Goal: Task Accomplishment & Management: Manage account settings

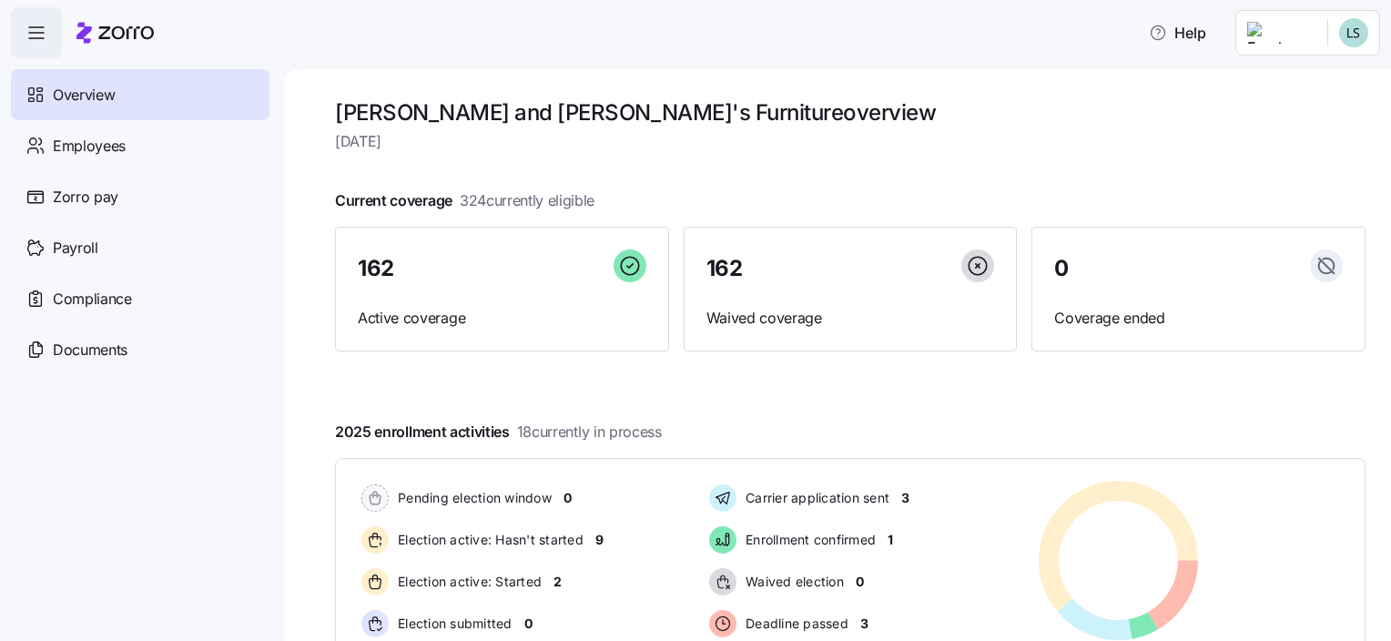
scroll to position [288, 0]
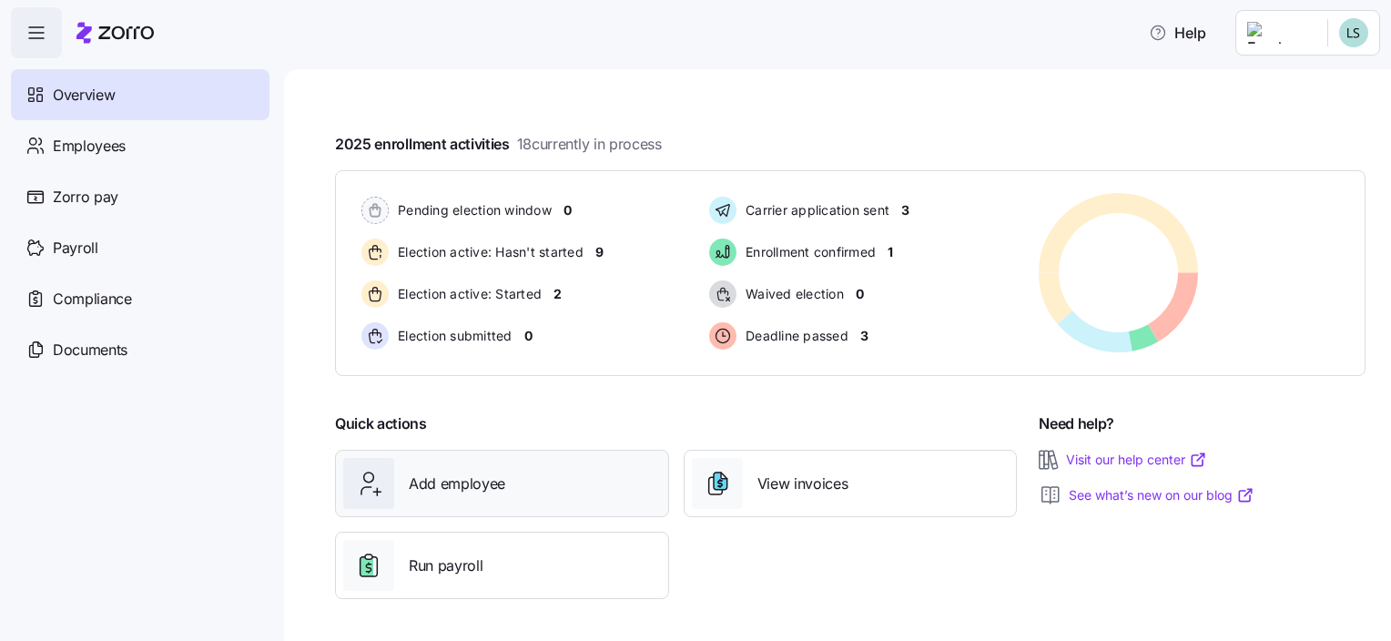
drag, startPoint x: 442, startPoint y: 482, endPoint x: 506, endPoint y: 479, distance: 64.7
click at [448, 481] on span "Add employee" at bounding box center [457, 483] width 96 height 23
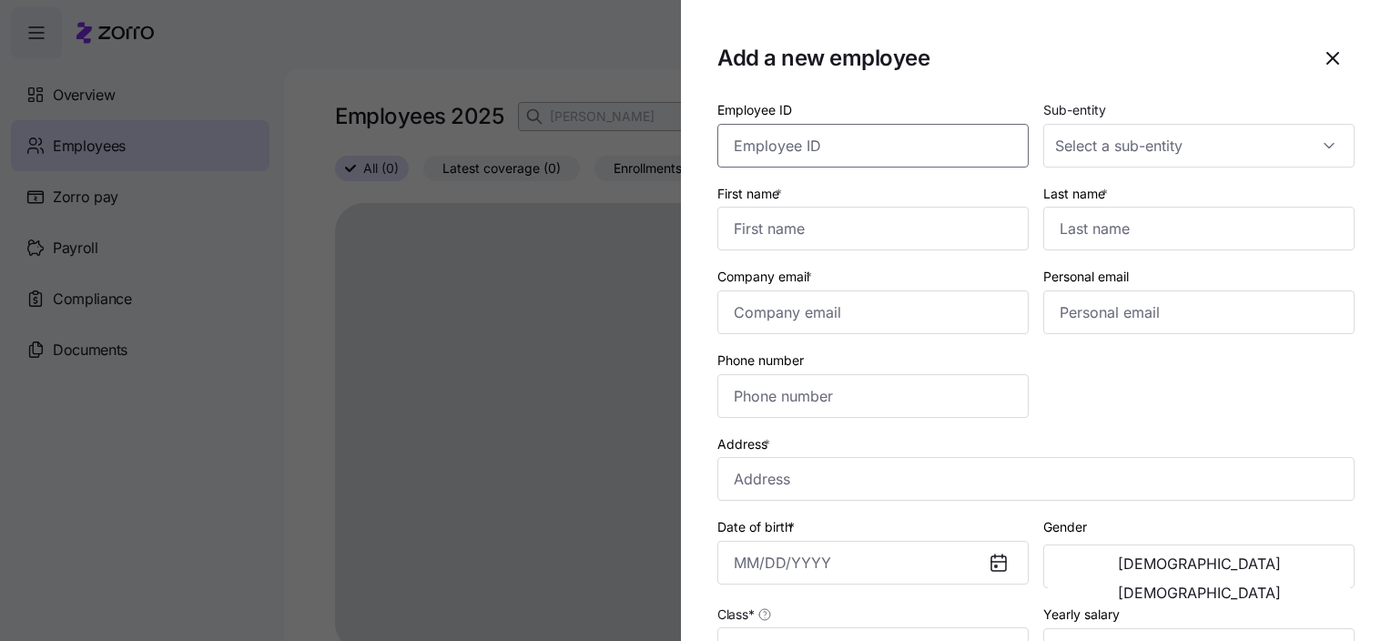
click at [870, 151] on input "Employee ID" at bounding box center [872, 146] width 311 height 44
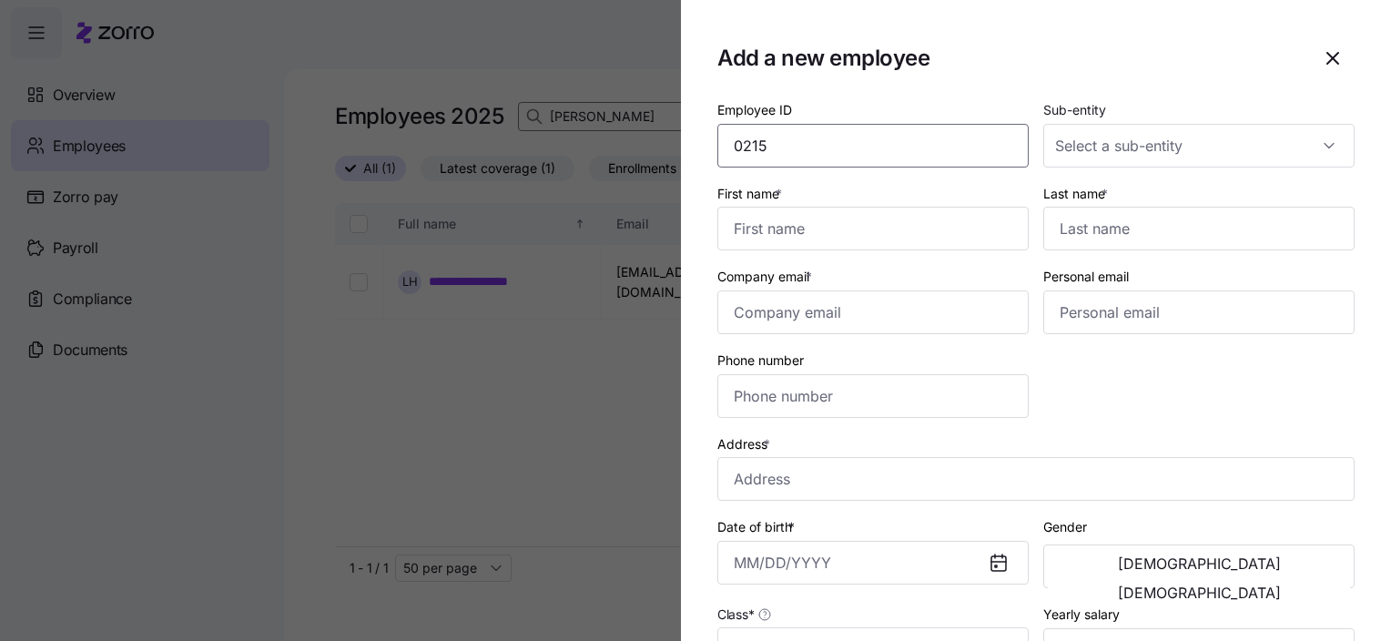
type input "0215"
type input "[PERSON_NAME]"
type input "[EMAIL_ADDRESS][DOMAIN_NAME]"
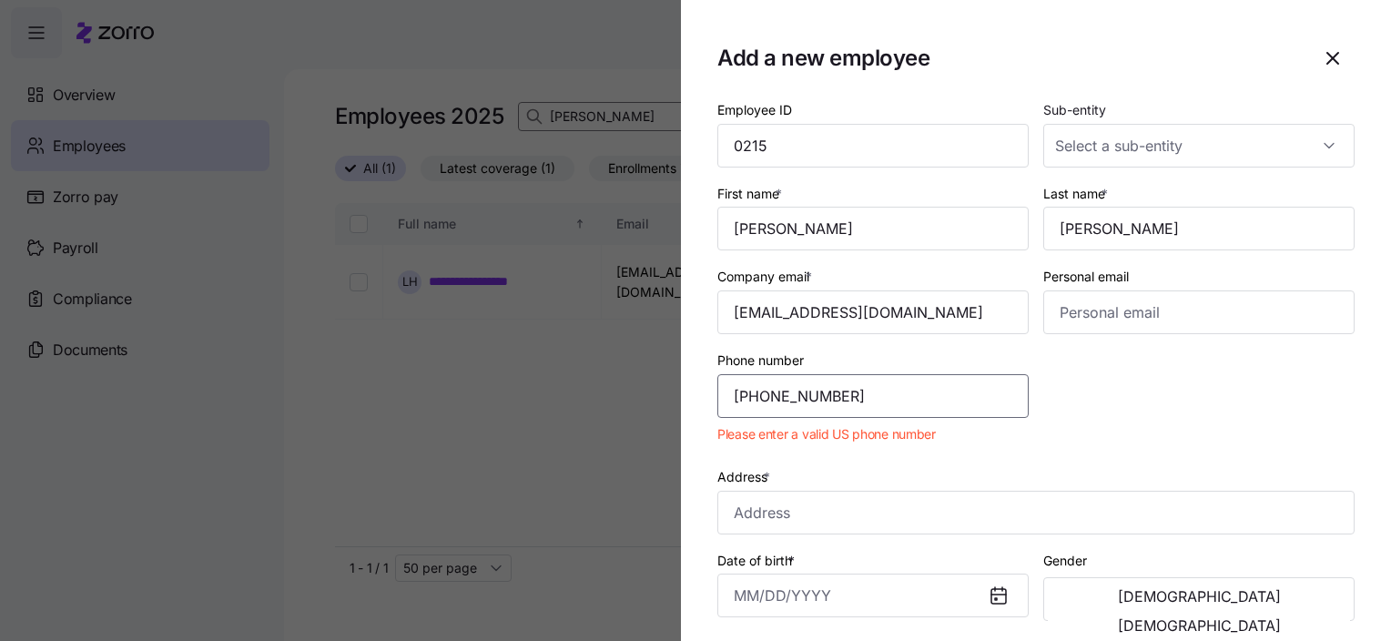
type input "[PHONE_NUMBER]"
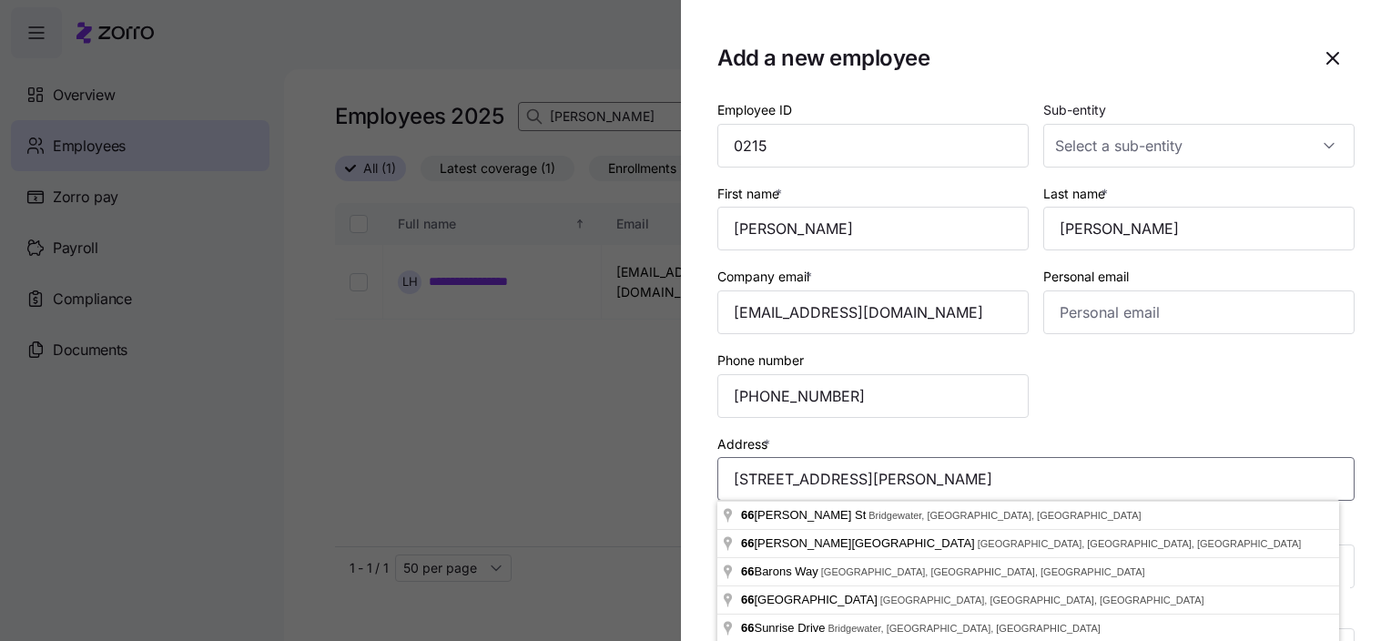
scroll to position [91, 0]
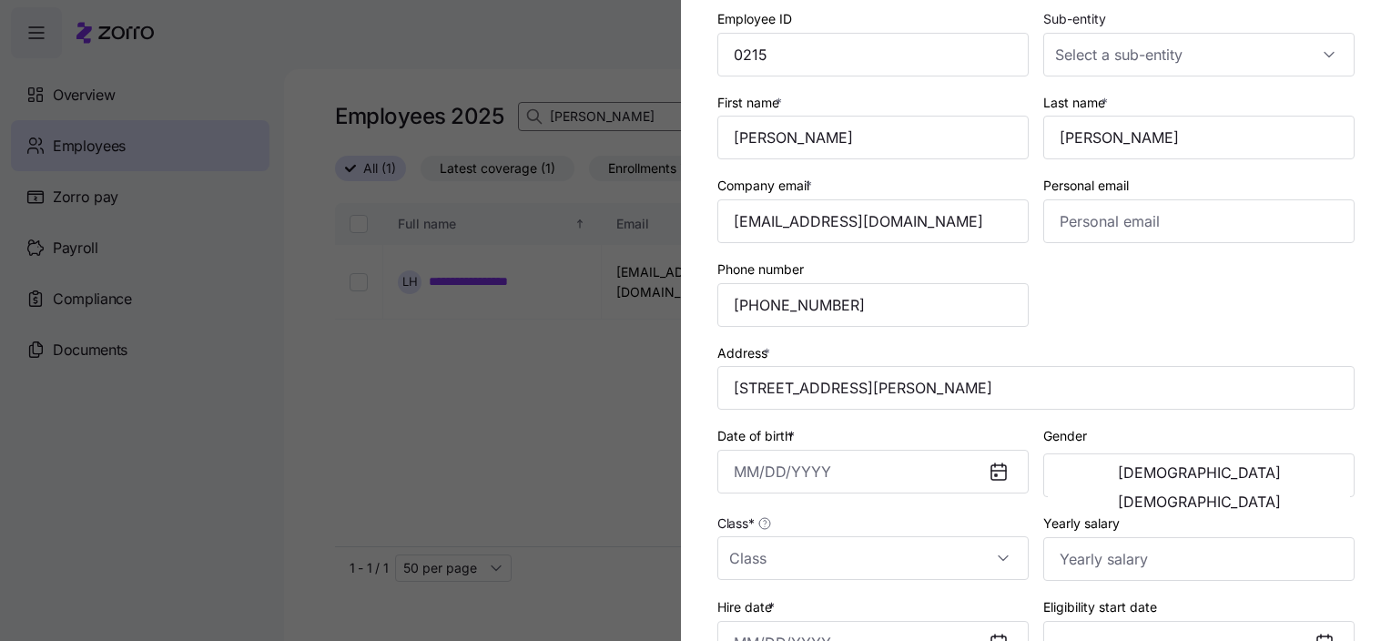
type input "[STREET_ADDRESS][PERSON_NAME]"
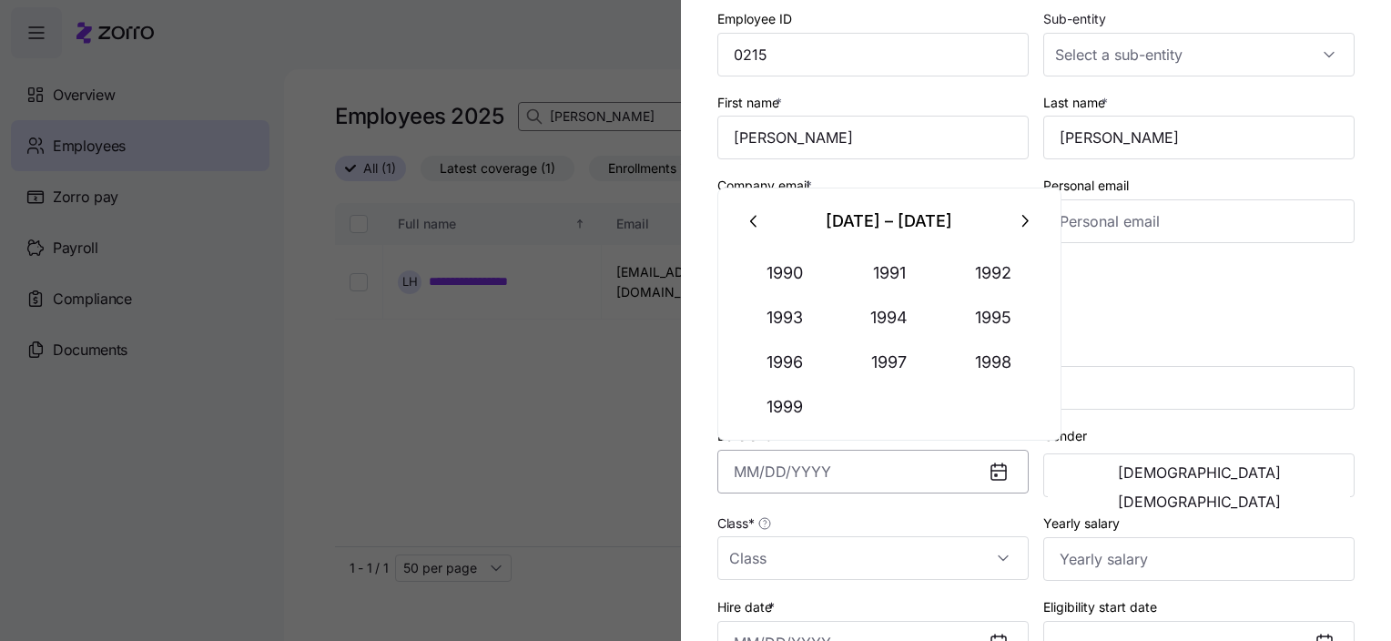
click at [746, 473] on input "Date of birth *" at bounding box center [872, 472] width 311 height 44
type input "[DATE]"
click at [1118, 480] on span "[DEMOGRAPHIC_DATA]" at bounding box center [1199, 472] width 163 height 15
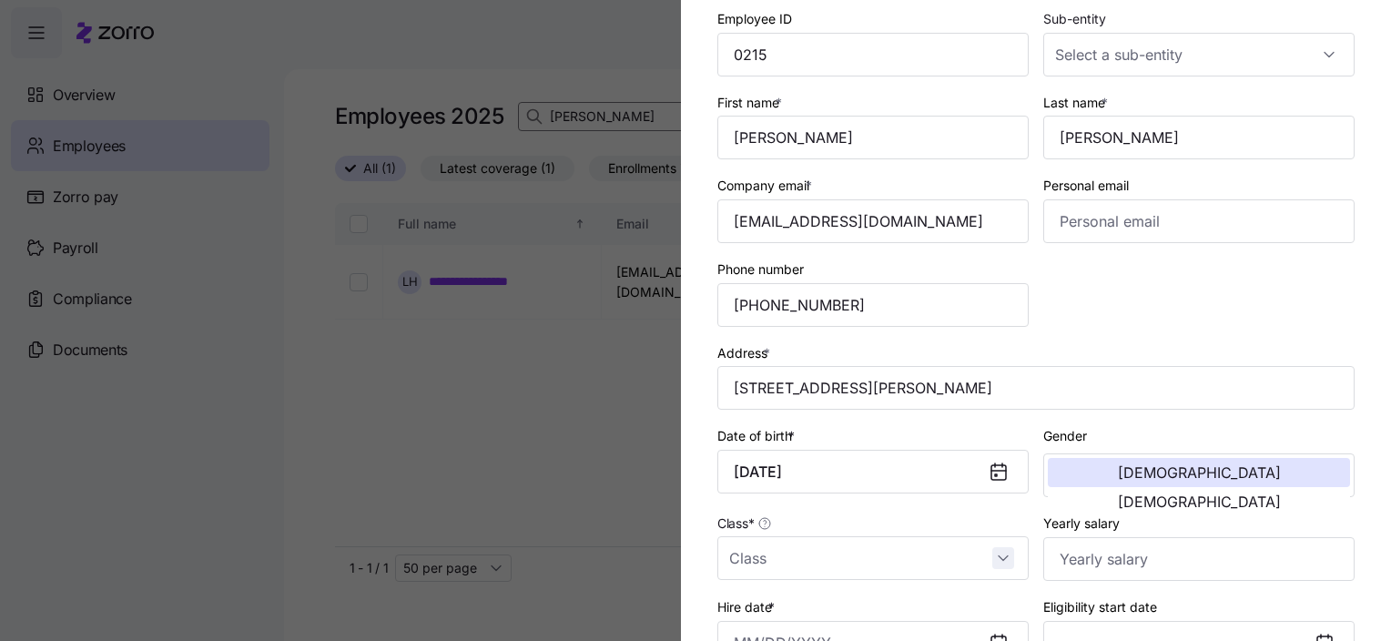
click at [993, 551] on input "Class *" at bounding box center [872, 558] width 311 height 44
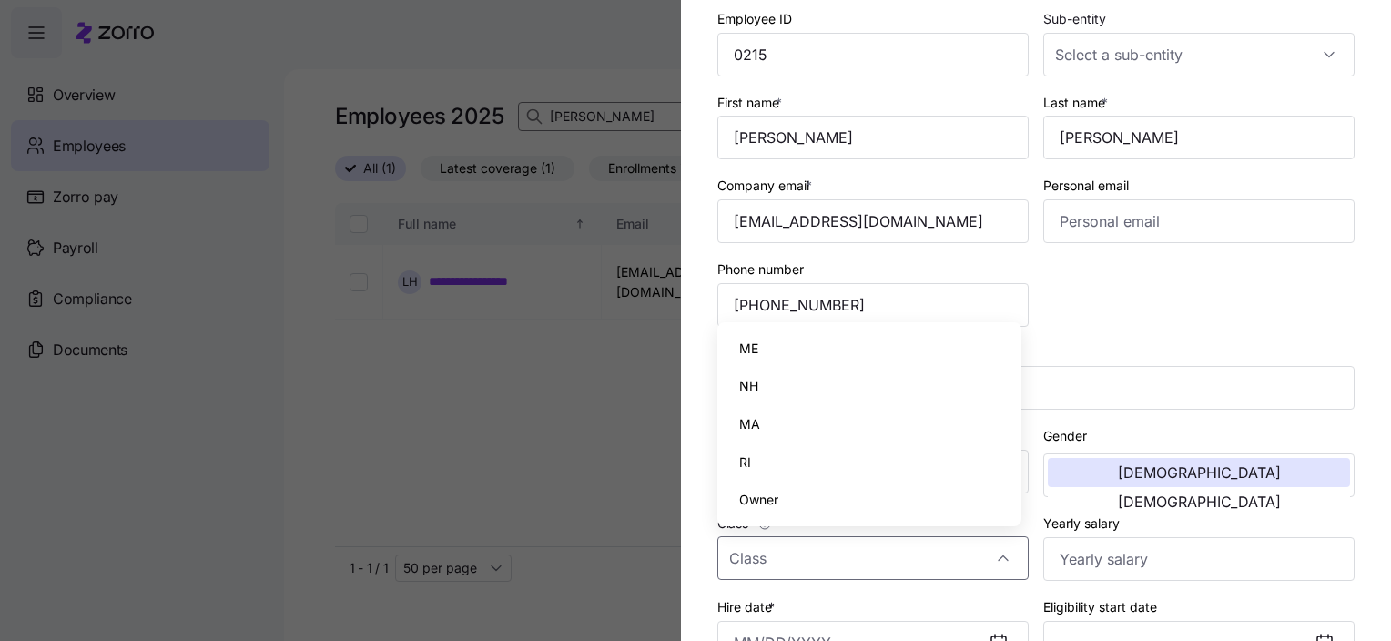
drag, startPoint x: 753, startPoint y: 420, endPoint x: 898, endPoint y: 422, distance: 145.7
click at [755, 418] on span "MA" at bounding box center [749, 424] width 21 height 20
type input "MA"
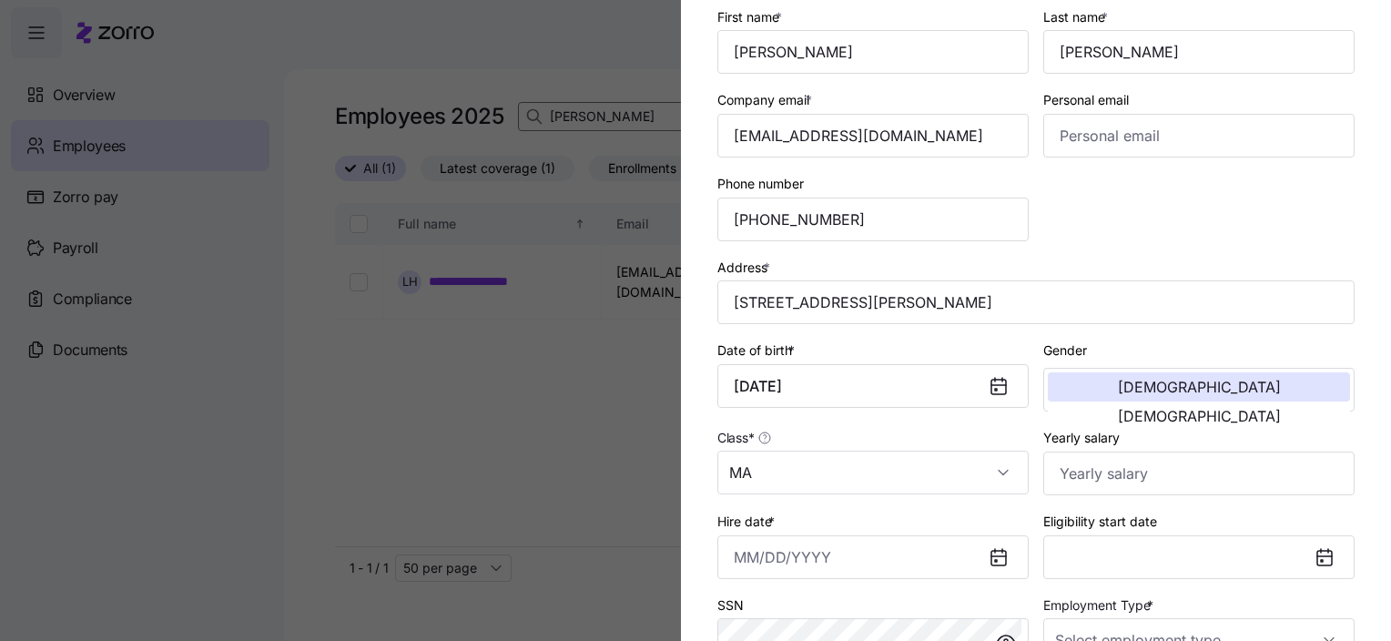
scroll to position [273, 0]
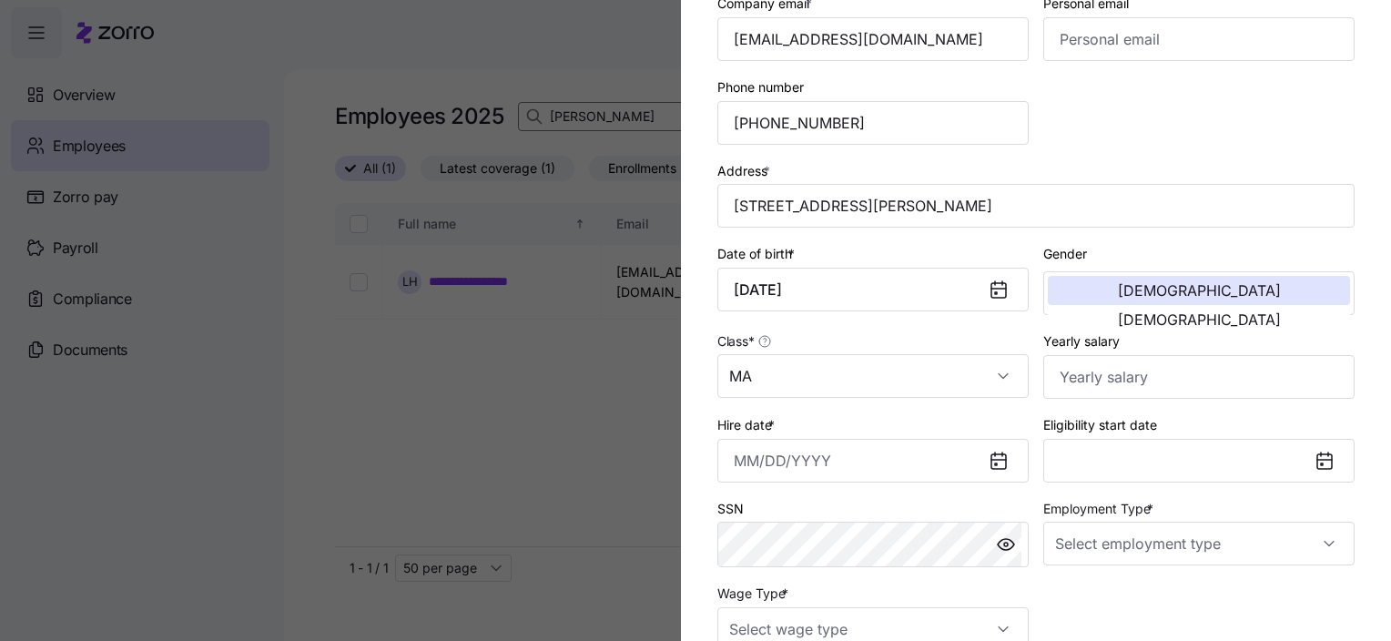
click at [1005, 459] on div at bounding box center [1006, 461] width 44 height 42
click at [991, 460] on icon at bounding box center [998, 461] width 15 height 15
click at [780, 460] on input "Hire date *" at bounding box center [872, 461] width 311 height 44
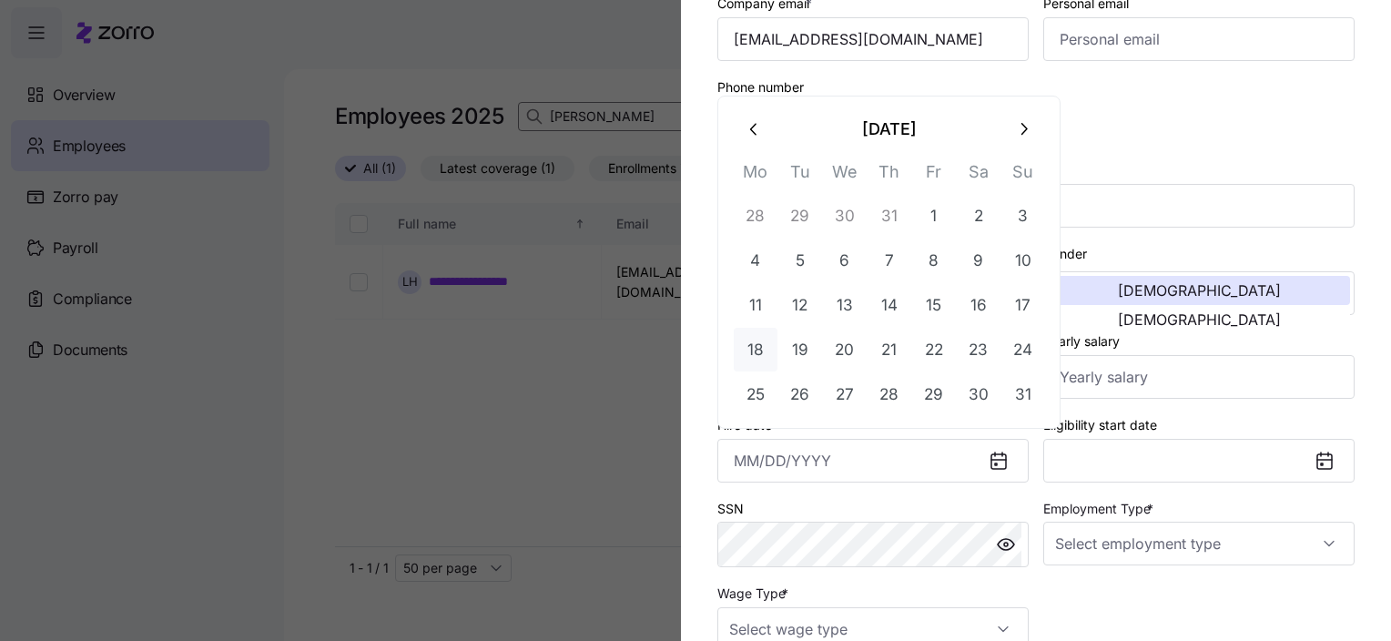
click at [763, 353] on button "18" at bounding box center [756, 350] width 44 height 44
type input "[DATE]"
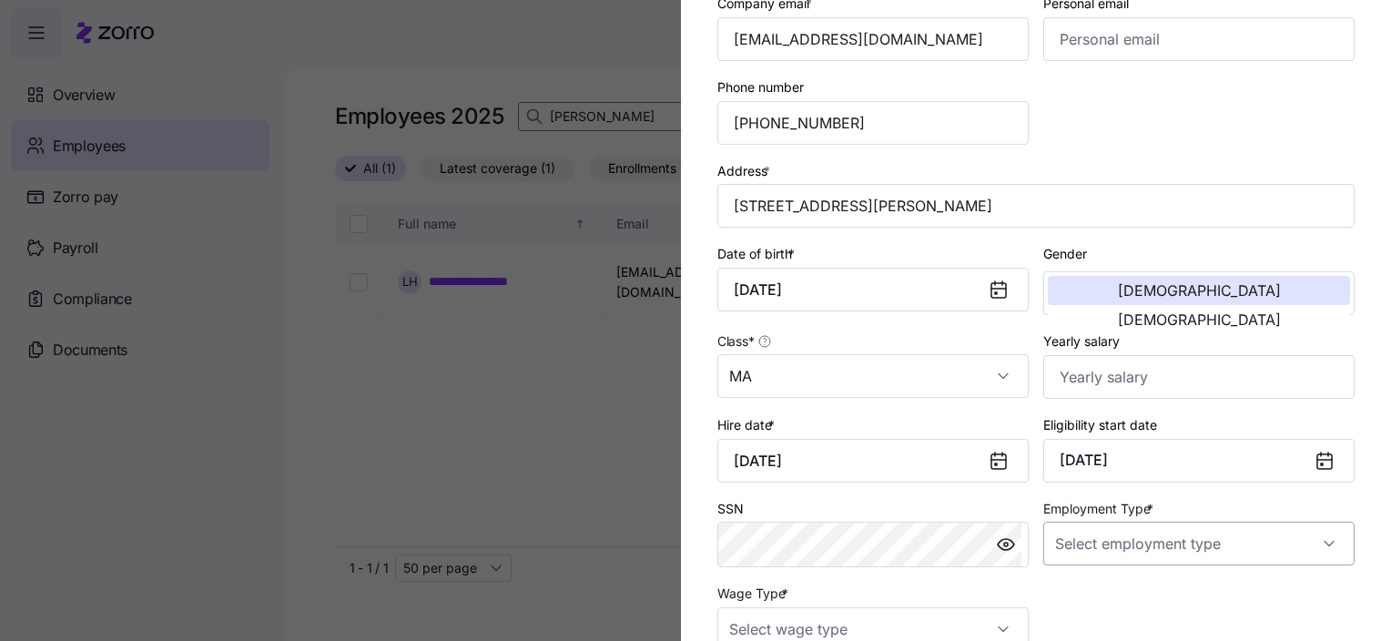
click at [1098, 529] on input "Employment Type *" at bounding box center [1198, 544] width 311 height 44
click at [1089, 448] on span "Full Time" at bounding box center [1084, 447] width 53 height 20
type input "Full Time"
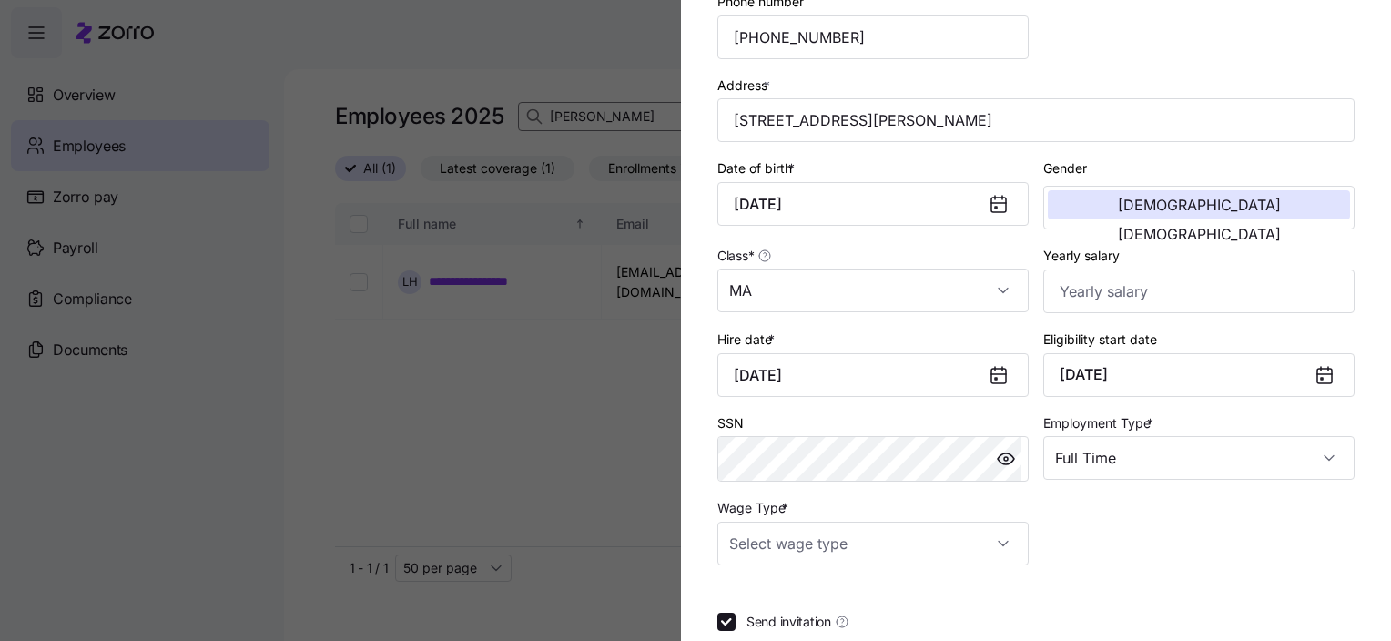
scroll to position [465, 0]
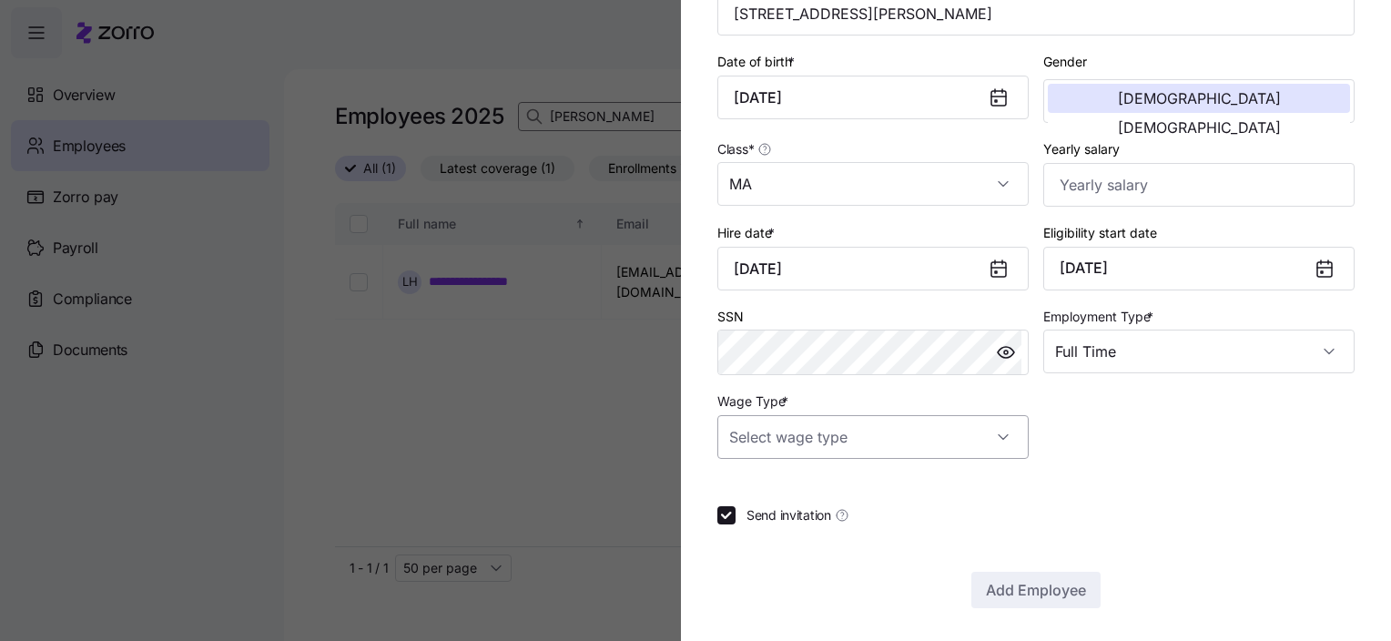
click at [841, 422] on input "Wage Type *" at bounding box center [872, 437] width 311 height 44
click at [769, 523] on span "Hourly" at bounding box center [758, 526] width 38 height 20
type input "Hourly"
click at [1019, 588] on span "Add Employee" at bounding box center [1036, 590] width 100 height 22
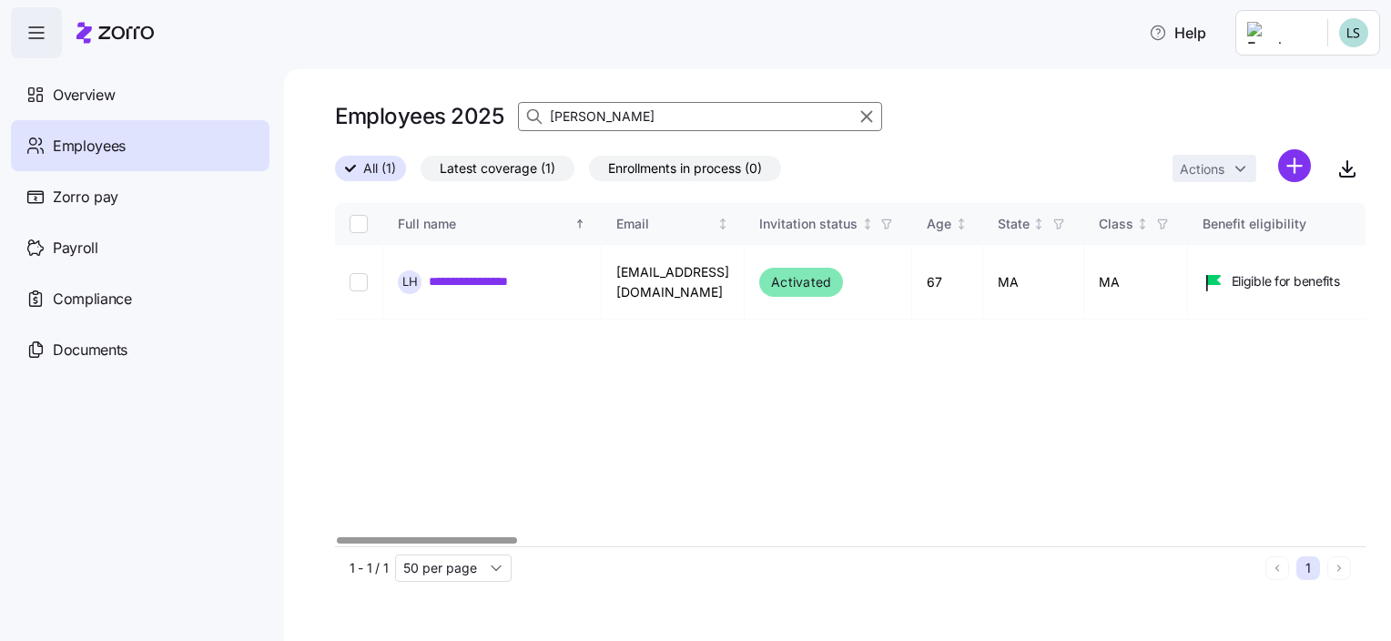
drag, startPoint x: 100, startPoint y: 153, endPoint x: 127, endPoint y: 161, distance: 28.5
click at [102, 154] on span "Employees" at bounding box center [89, 146] width 73 height 23
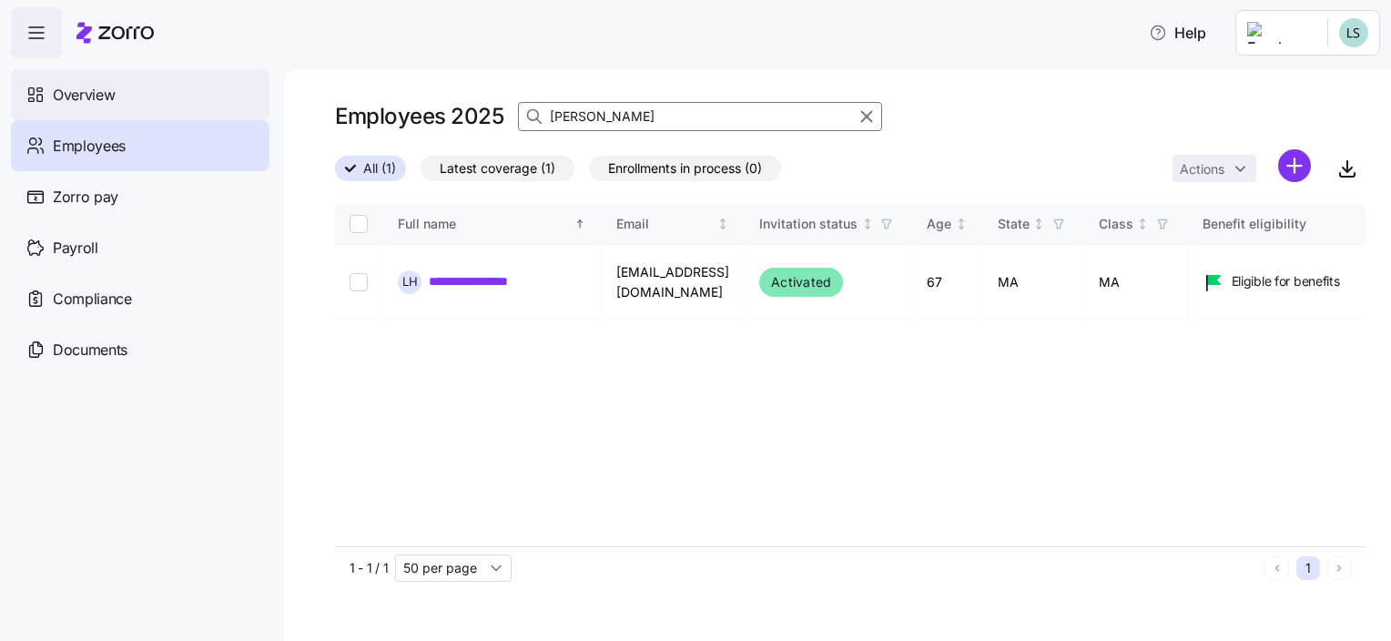
click at [87, 95] on span "Overview" at bounding box center [84, 95] width 62 height 23
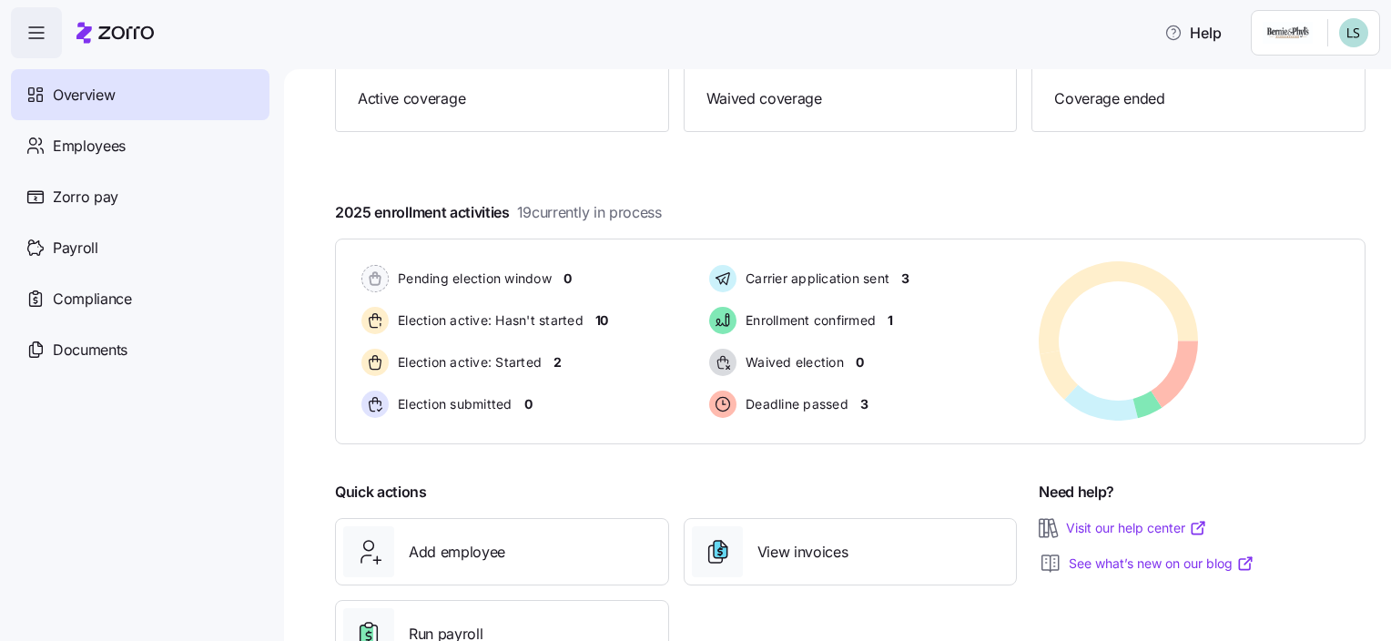
scroll to position [273, 0]
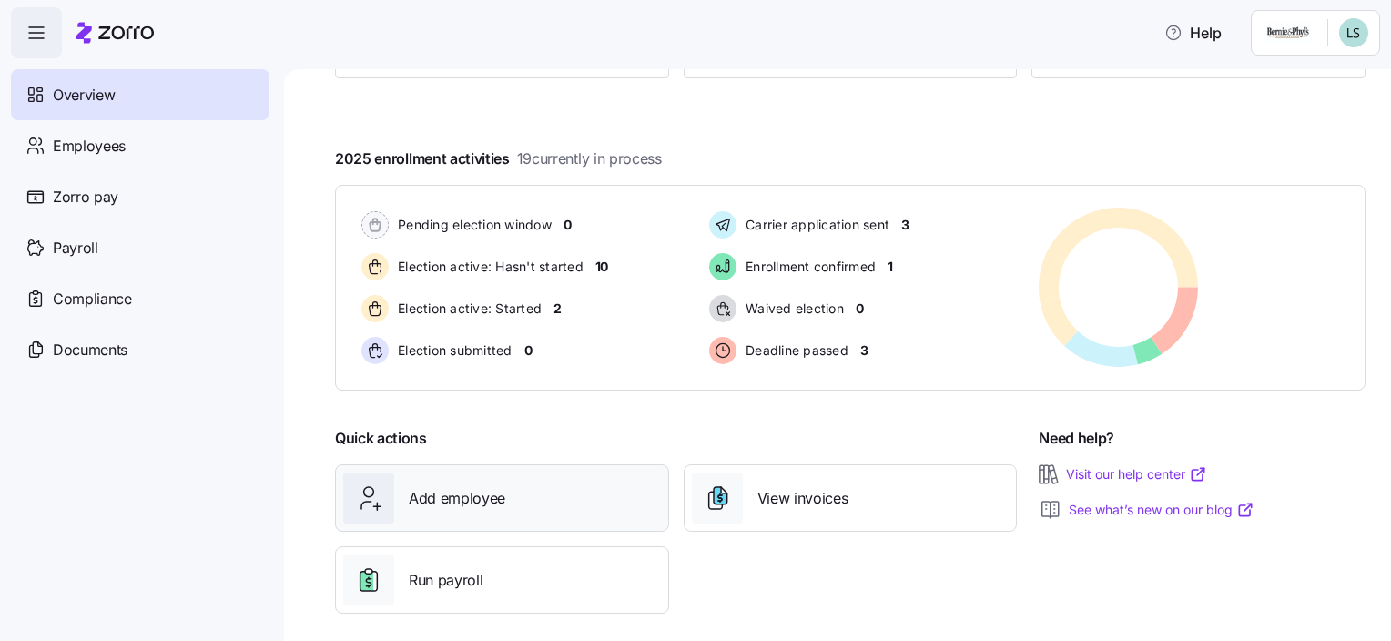
drag, startPoint x: 459, startPoint y: 503, endPoint x: 470, endPoint y: 497, distance: 12.6
click at [460, 503] on span "Add employee" at bounding box center [457, 498] width 96 height 23
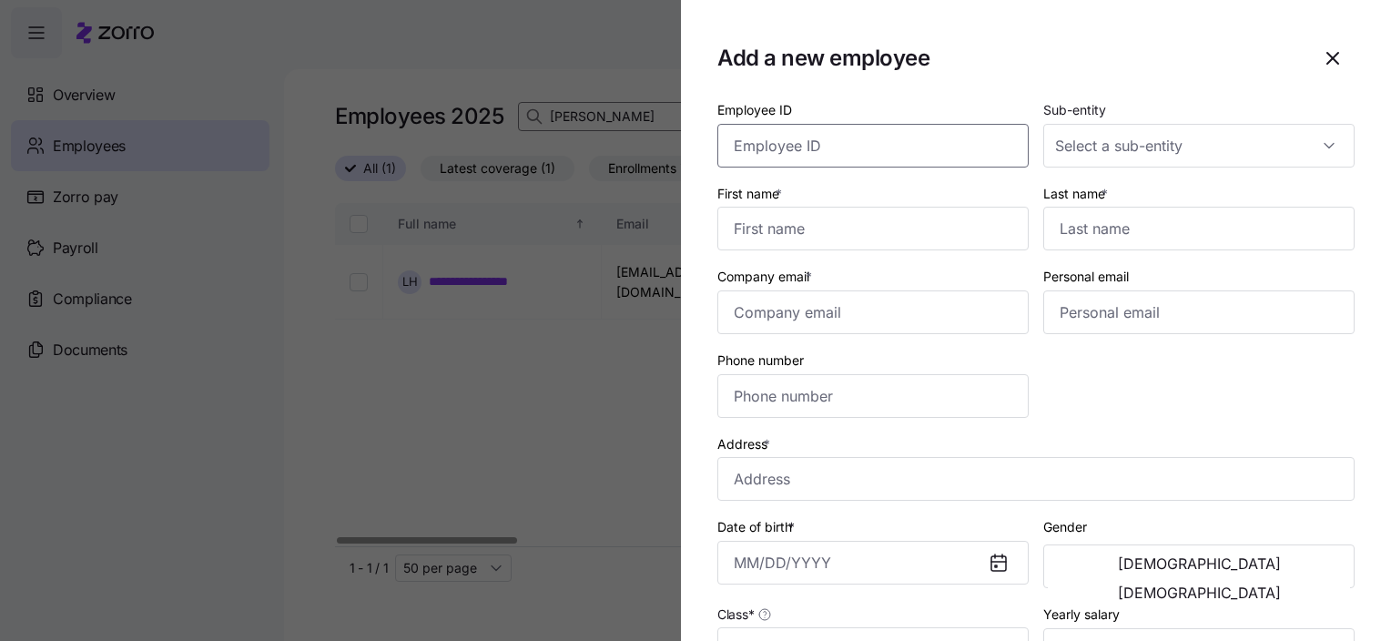
click at [823, 150] on input "Employee ID" at bounding box center [872, 146] width 311 height 44
type input "[MEDICAL_DATA]"
type input "L"
type input "1164"
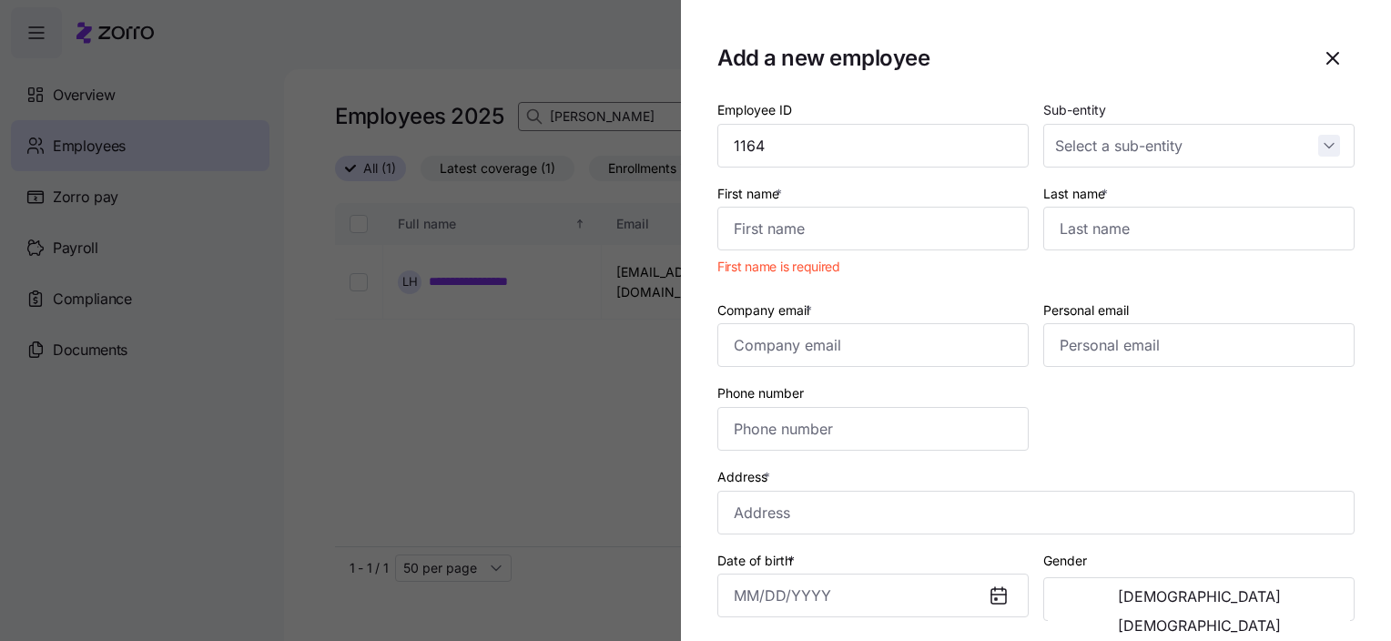
click at [1325, 141] on input "Sub-entity" at bounding box center [1198, 146] width 311 height 44
click at [1325, 142] on div at bounding box center [1198, 146] width 311 height 44
click at [1327, 152] on input "Sub-entity" at bounding box center [1198, 146] width 311 height 44
drag, startPoint x: 1192, startPoint y: 89, endPoint x: 1085, endPoint y: 135, distance: 115.8
click at [1180, 96] on section "Add a new employee Employee ID 1164 Sub-entity First name * First name is requi…" at bounding box center [1036, 320] width 710 height 641
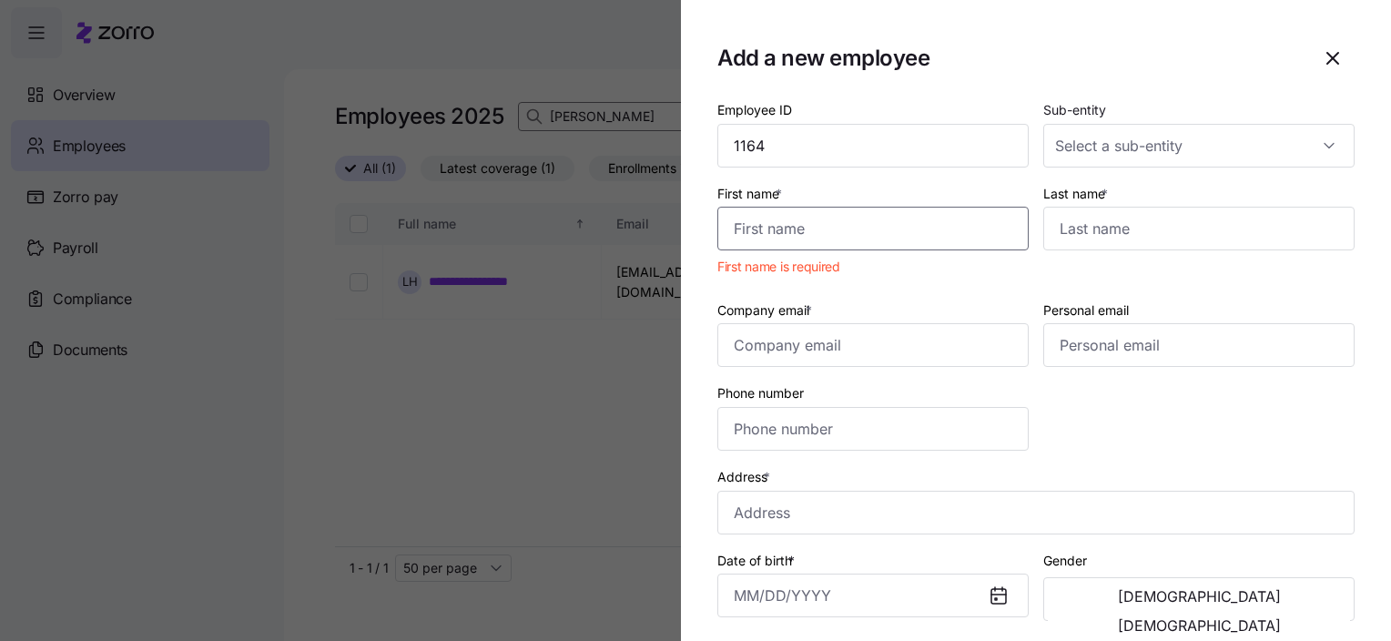
click at [863, 234] on input "First name *" at bounding box center [872, 229] width 311 height 44
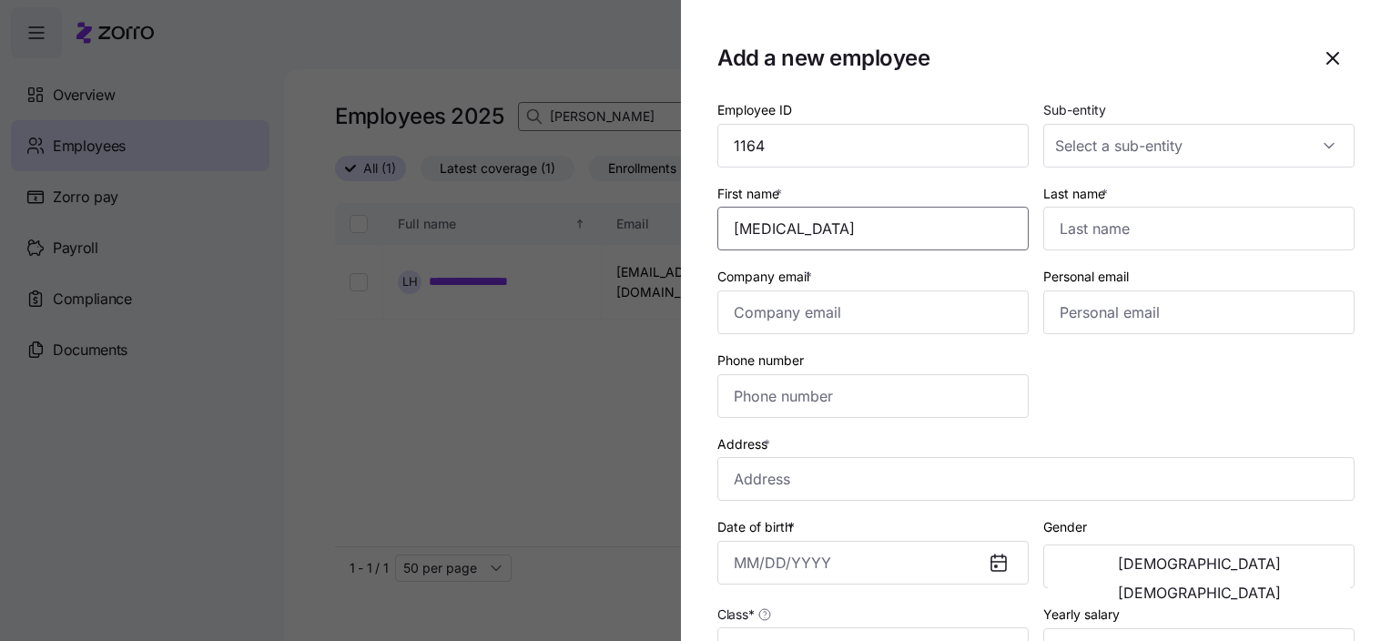
type input "[MEDICAL_DATA]"
type input "[PERSON_NAME]"
type input "[EMAIL_ADDRESS][DOMAIN_NAME]"
type input "[PHONE_NUMBER]"
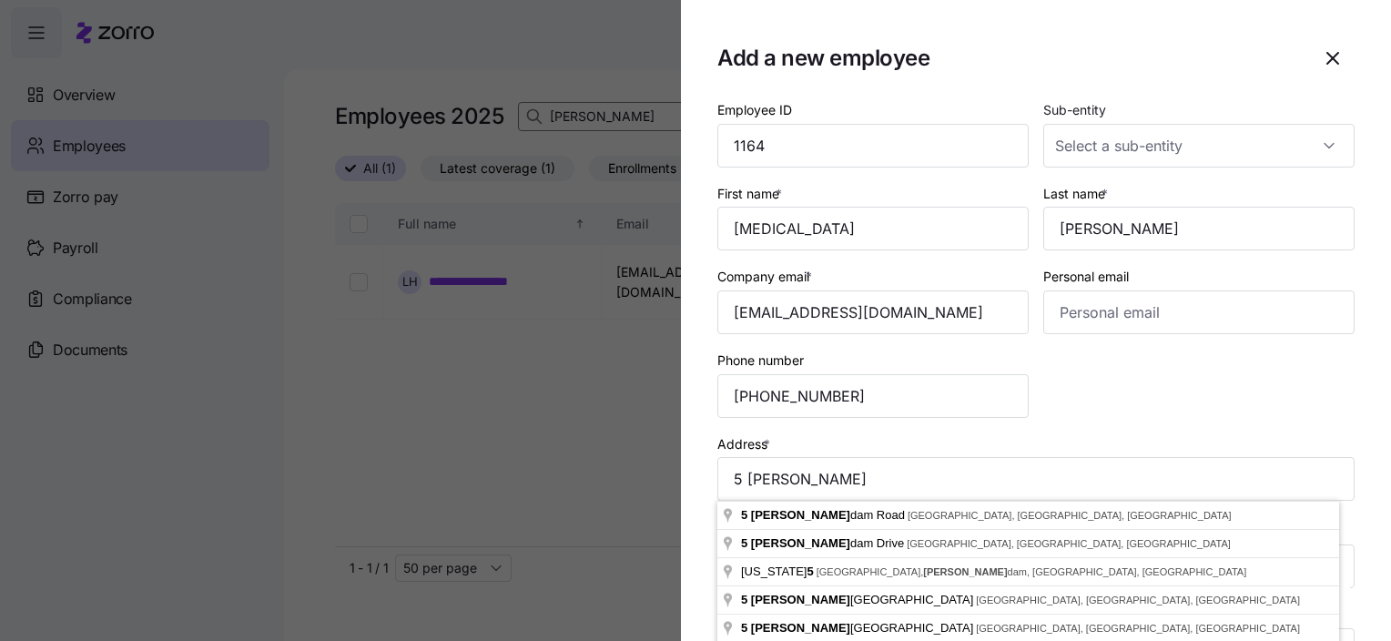
type input "[STREET_ADDRESS]"
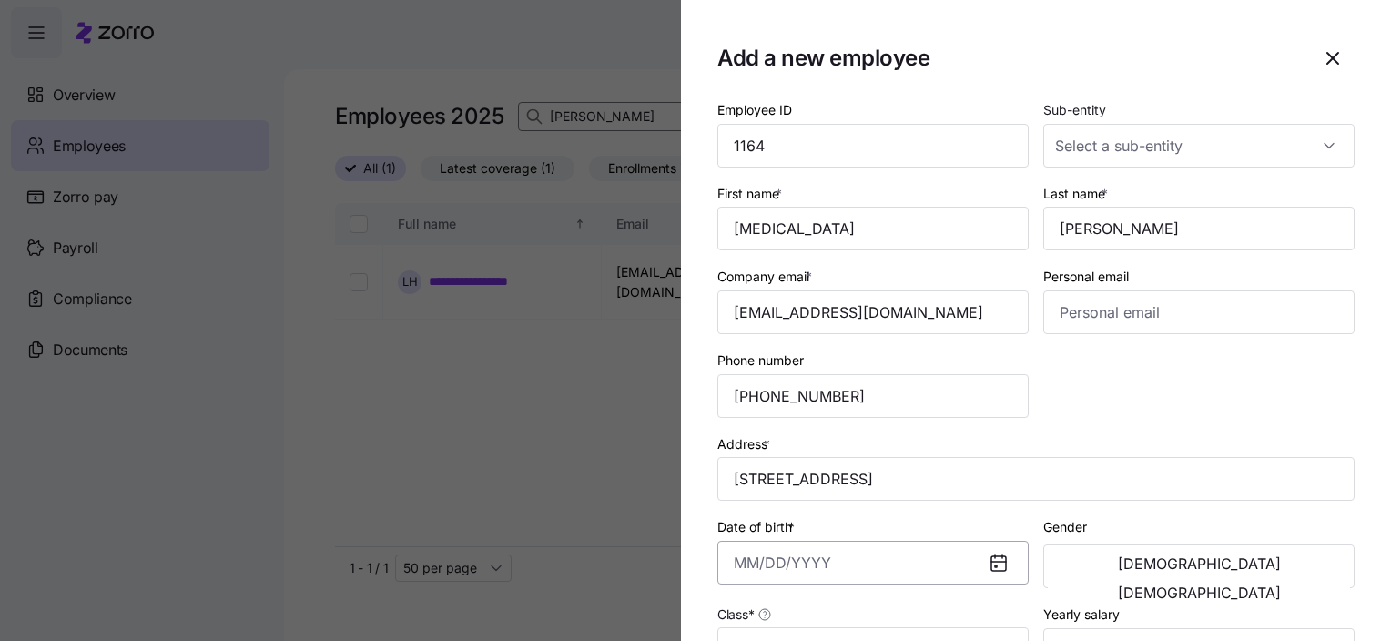
drag, startPoint x: 746, startPoint y: 564, endPoint x: 756, endPoint y: 563, distance: 10.2
click at [750, 563] on input "Date of birth *" at bounding box center [872, 563] width 311 height 44
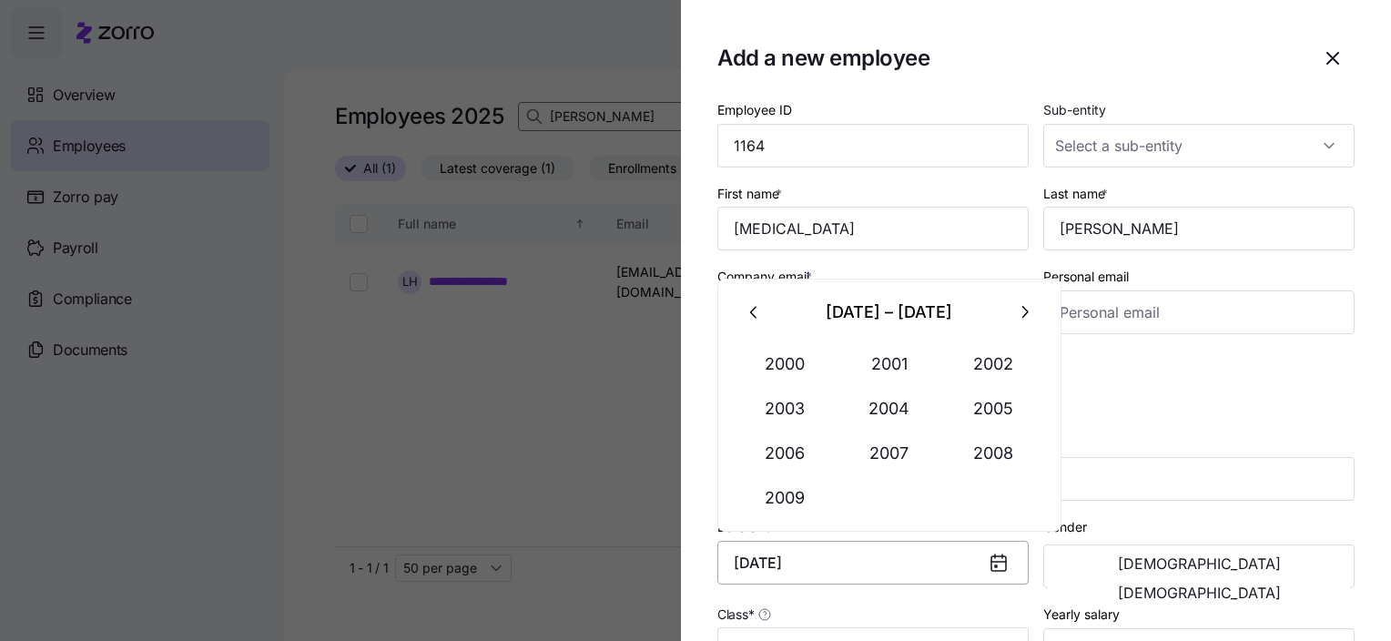
type input "[DATE]"
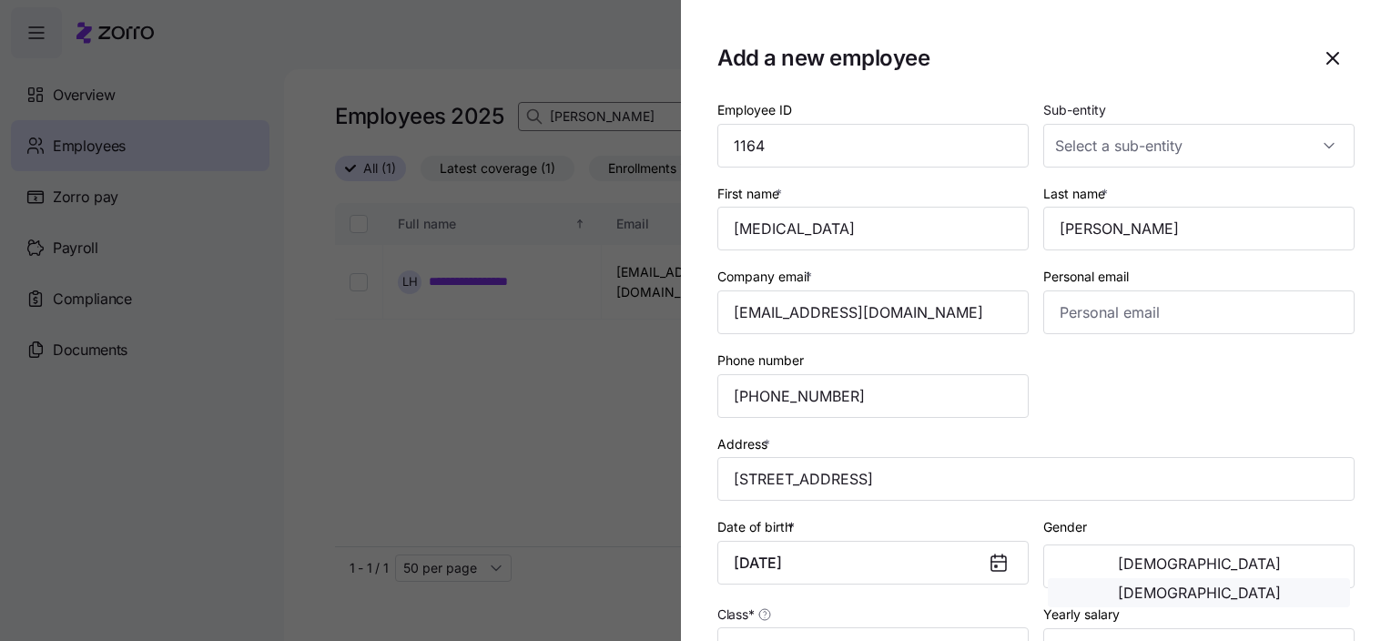
click at [1242, 585] on span "[DEMOGRAPHIC_DATA]" at bounding box center [1199, 592] width 163 height 15
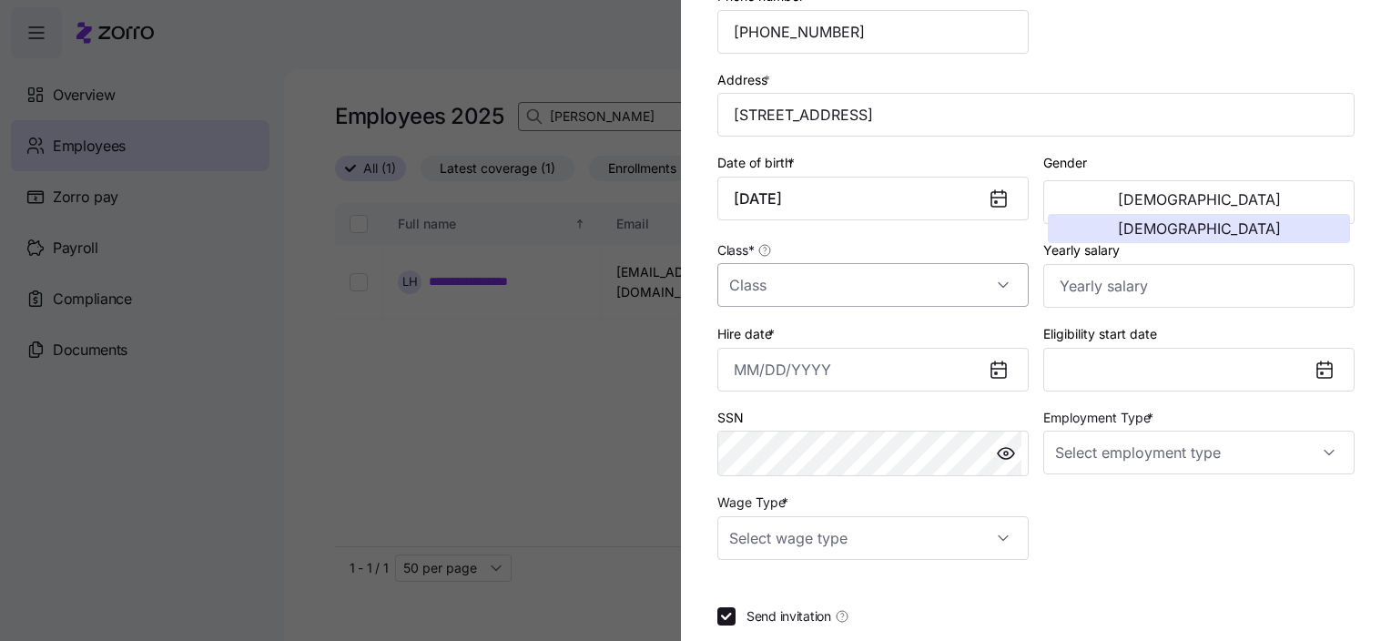
click at [996, 280] on input "Class *" at bounding box center [872, 285] width 311 height 44
click at [764, 370] on div "NH" at bounding box center [869, 376] width 289 height 38
type input "NH"
click at [995, 372] on icon at bounding box center [996, 373] width 2 height 2
click at [745, 368] on input "Hire date *" at bounding box center [872, 370] width 311 height 44
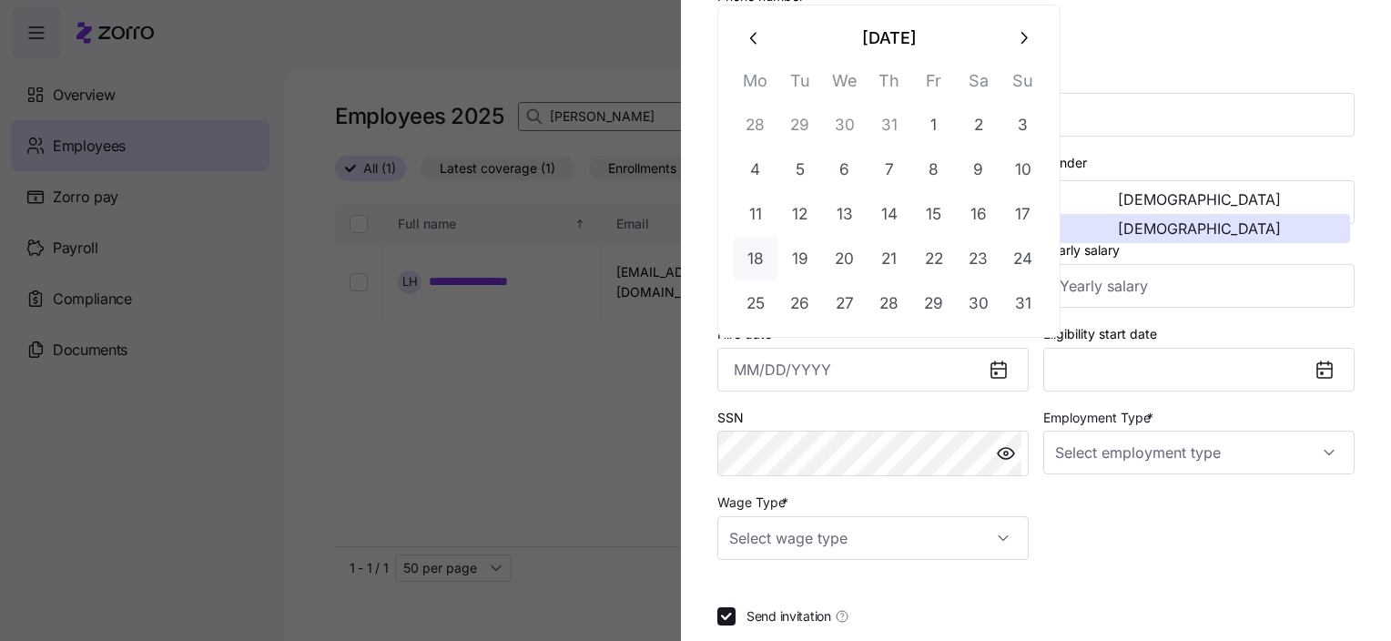
click at [759, 266] on button "18" at bounding box center [756, 259] width 44 height 44
type input "[DATE]"
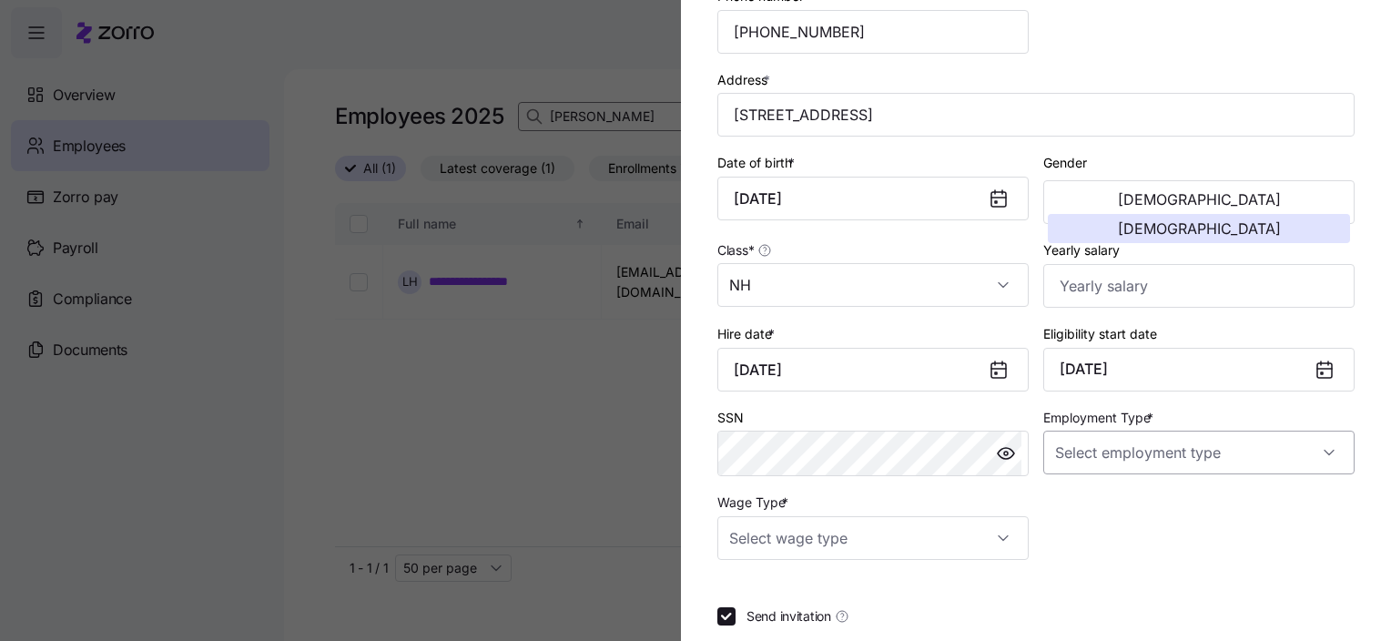
click at [1108, 431] on input "Employment Type *" at bounding box center [1198, 453] width 311 height 44
drag, startPoint x: 1086, startPoint y: 496, endPoint x: 1067, endPoint y: 488, distance: 20.8
click at [1086, 495] on span "Full Time" at bounding box center [1084, 505] width 53 height 20
type input "Full Time"
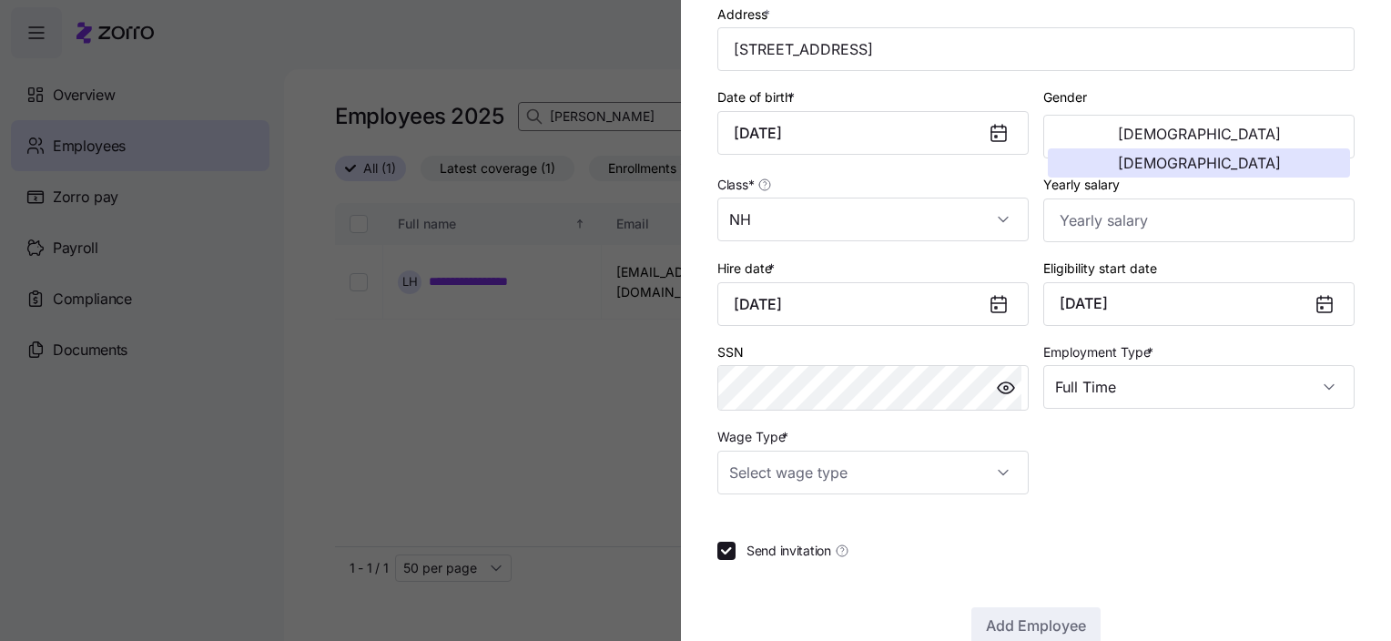
scroll to position [455, 0]
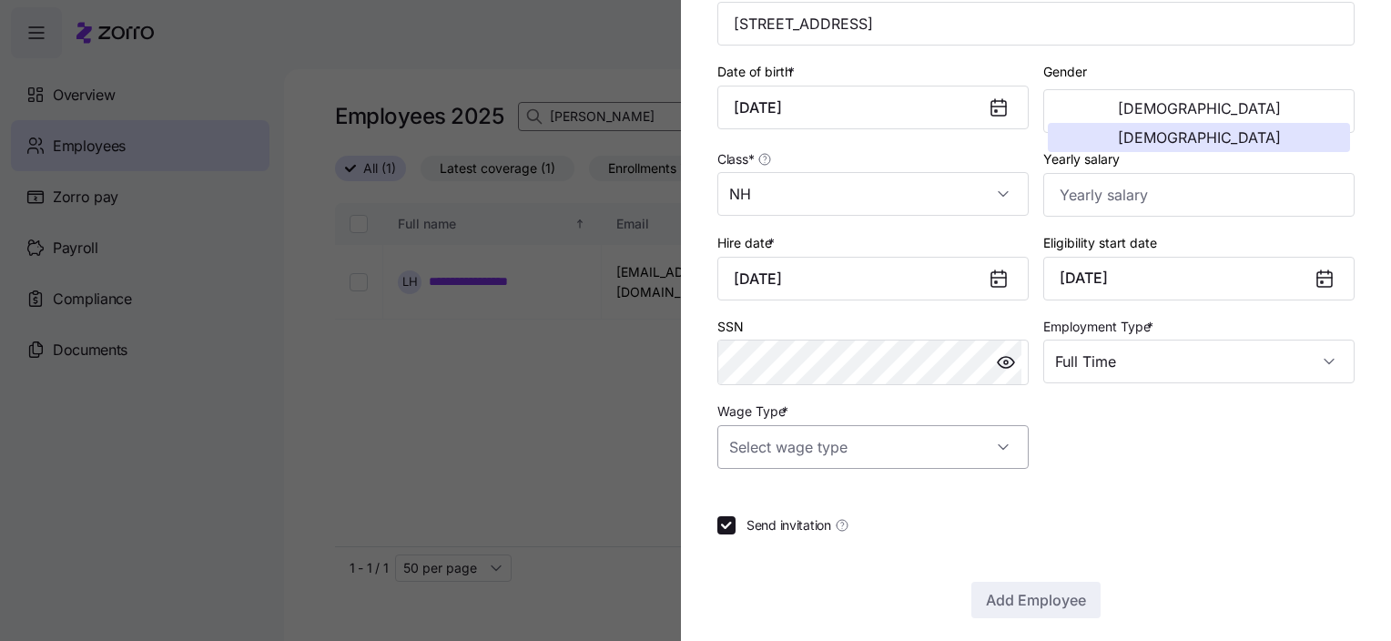
click at [1005, 446] on input "Wage Type *" at bounding box center [872, 447] width 311 height 44
drag, startPoint x: 767, startPoint y: 543, endPoint x: 925, endPoint y: 577, distance: 161.2
click at [768, 543] on span "Hourly" at bounding box center [758, 537] width 38 height 20
type input "Hourly"
click at [1001, 594] on span "Add Employee" at bounding box center [1036, 600] width 100 height 22
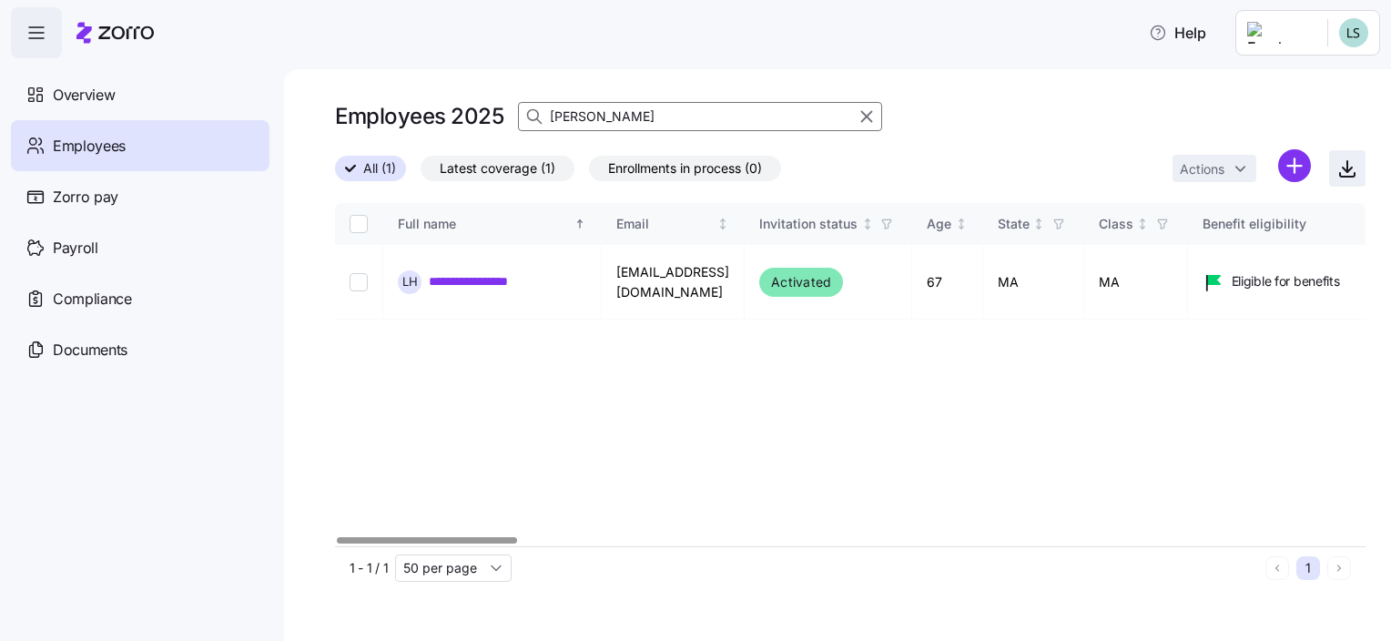
drag, startPoint x: 859, startPoint y: 120, endPoint x: 1352, endPoint y: 185, distance: 496.7
click at [860, 120] on icon "button" at bounding box center [867, 117] width 20 height 22
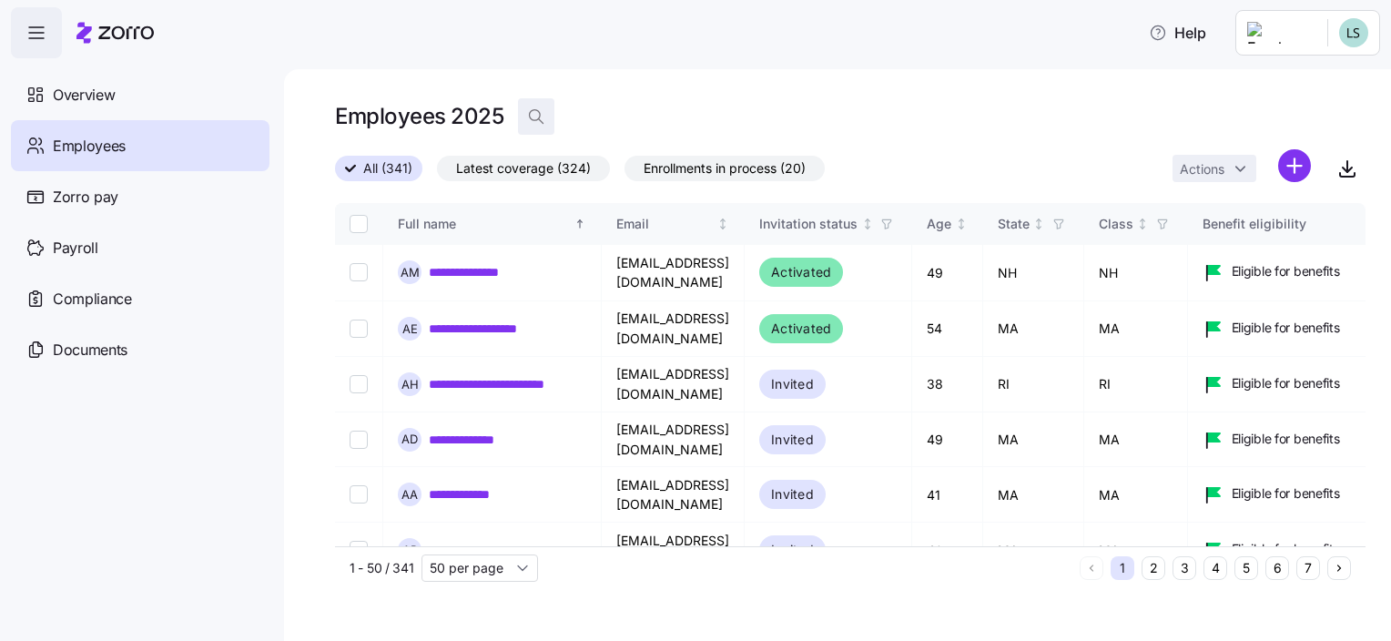
click at [538, 117] on icon "button" at bounding box center [536, 116] width 18 height 18
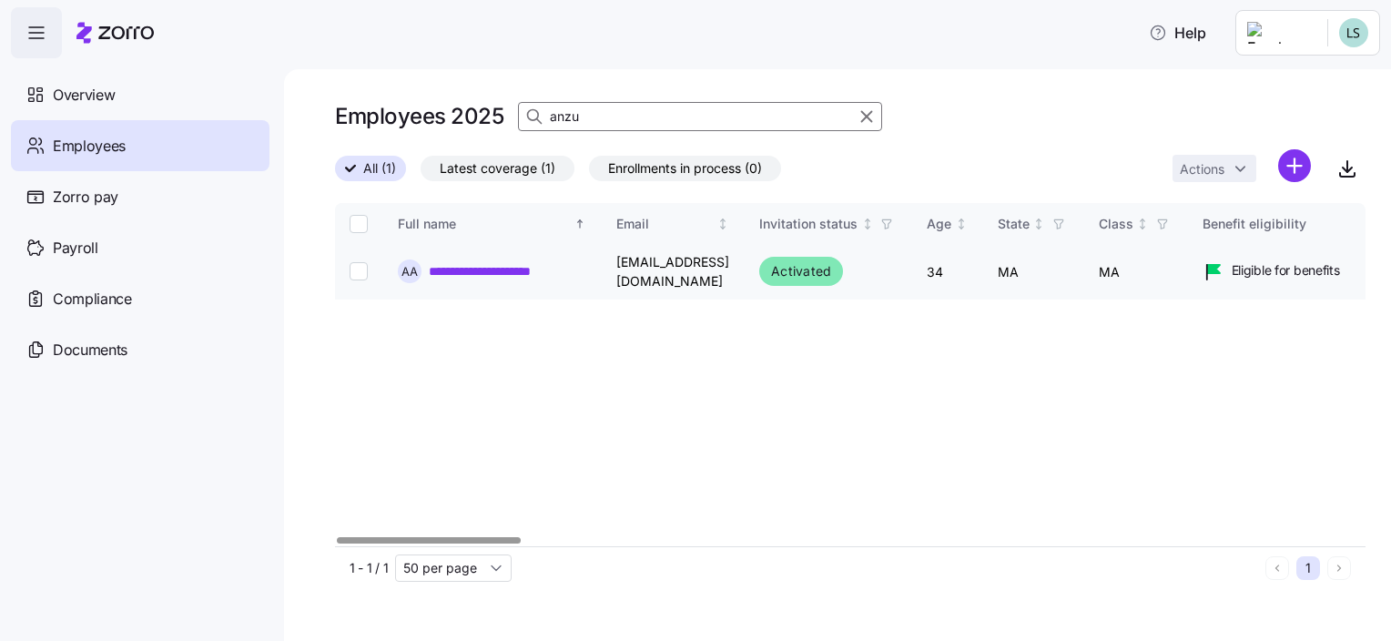
type input "anzu"
click at [494, 269] on link "**********" at bounding box center [507, 271] width 157 height 18
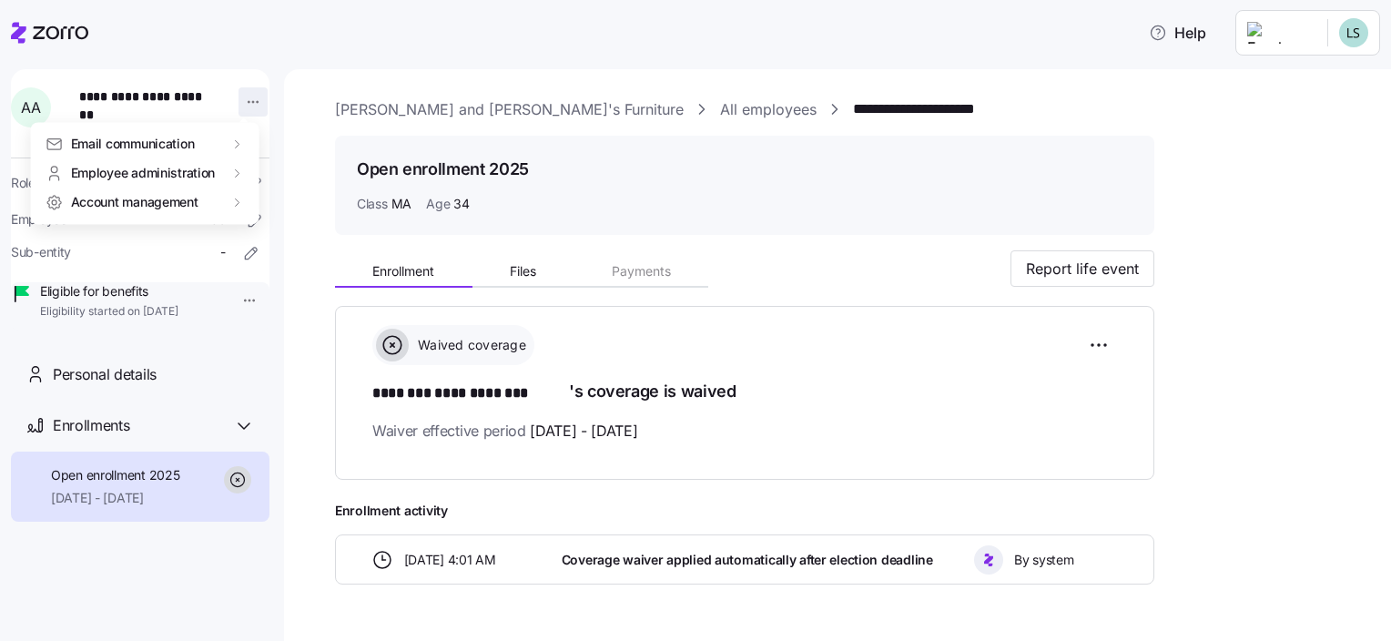
click at [237, 103] on html "**********" at bounding box center [695, 315] width 1391 height 630
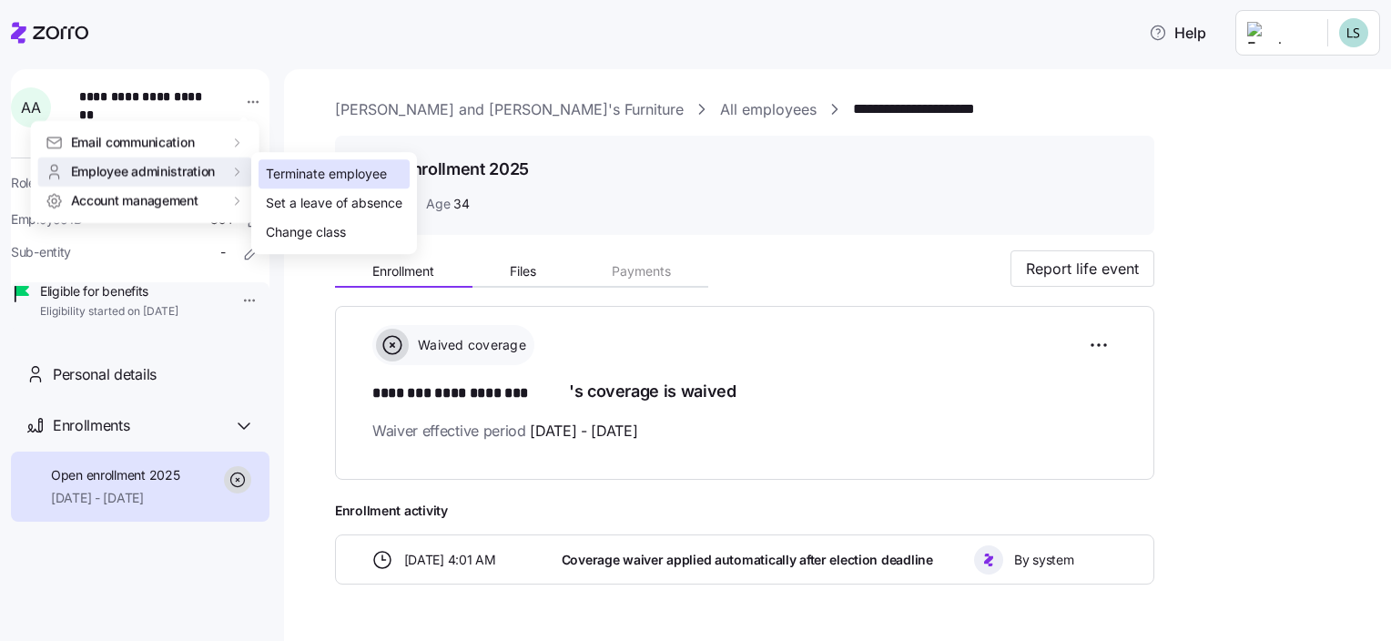
click at [320, 170] on div "Terminate employee" at bounding box center [326, 174] width 121 height 20
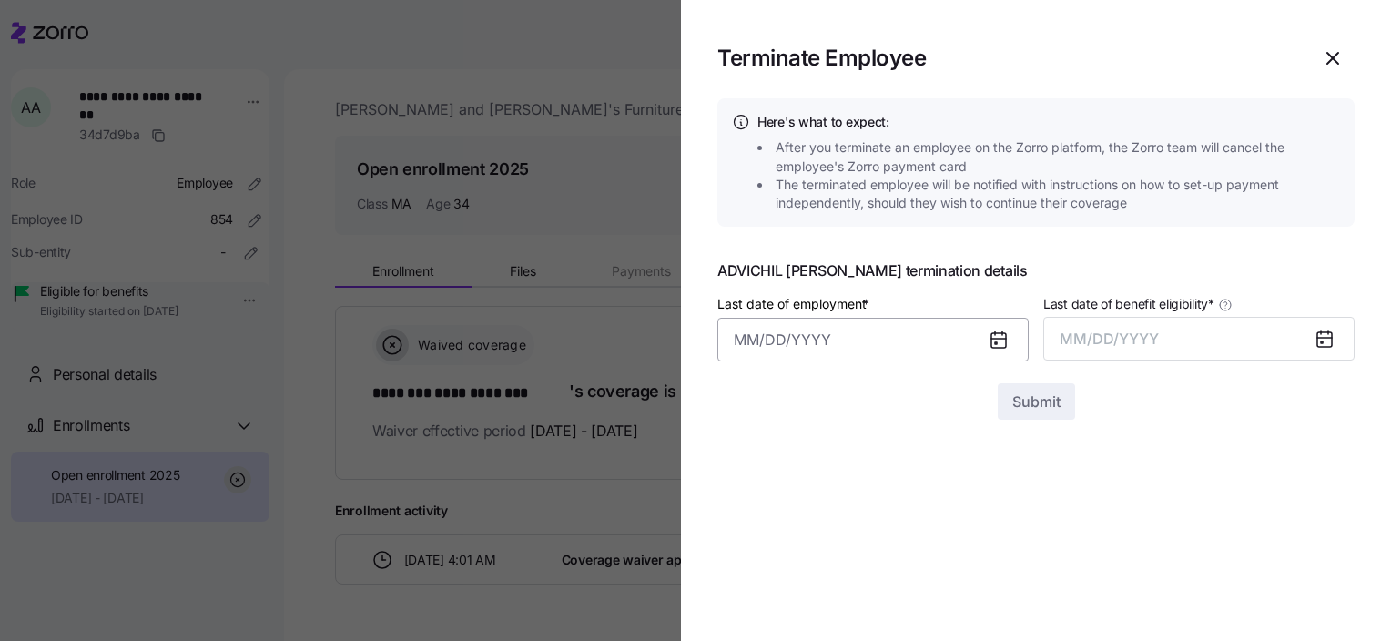
drag, startPoint x: 753, startPoint y: 338, endPoint x: 771, endPoint y: 336, distance: 18.3
click at [754, 337] on input "Last date of employment *" at bounding box center [872, 340] width 311 height 44
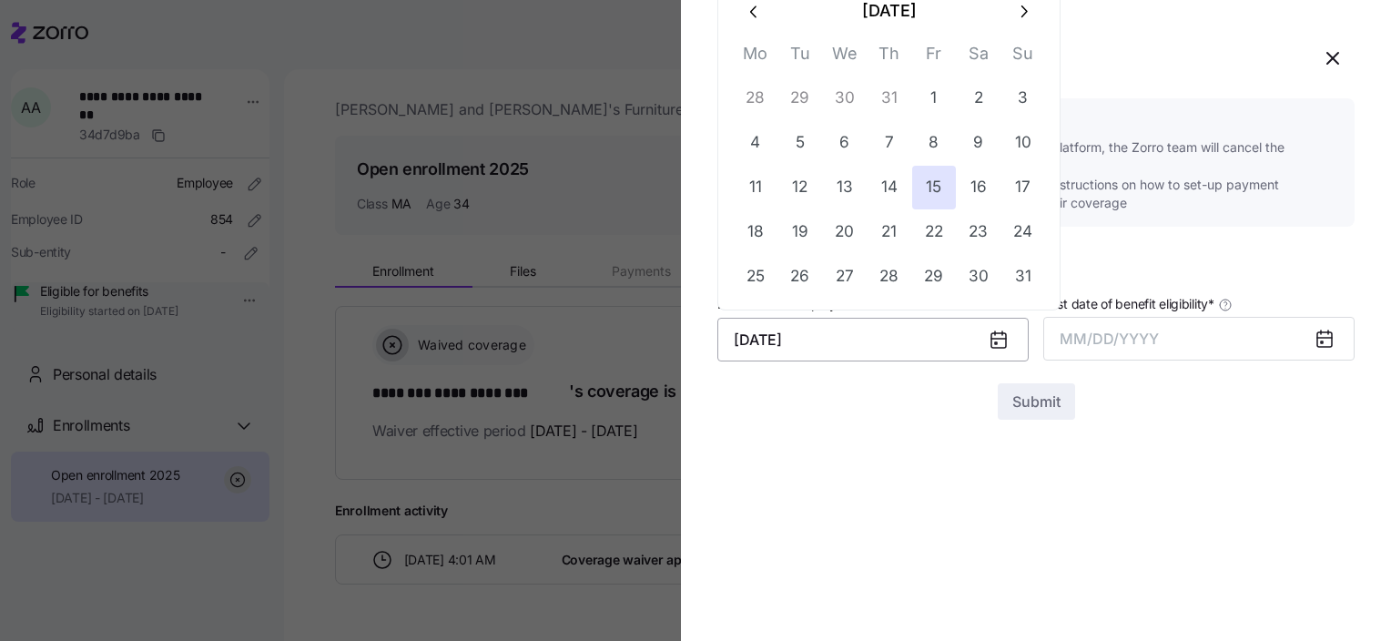
type input "[DATE]"
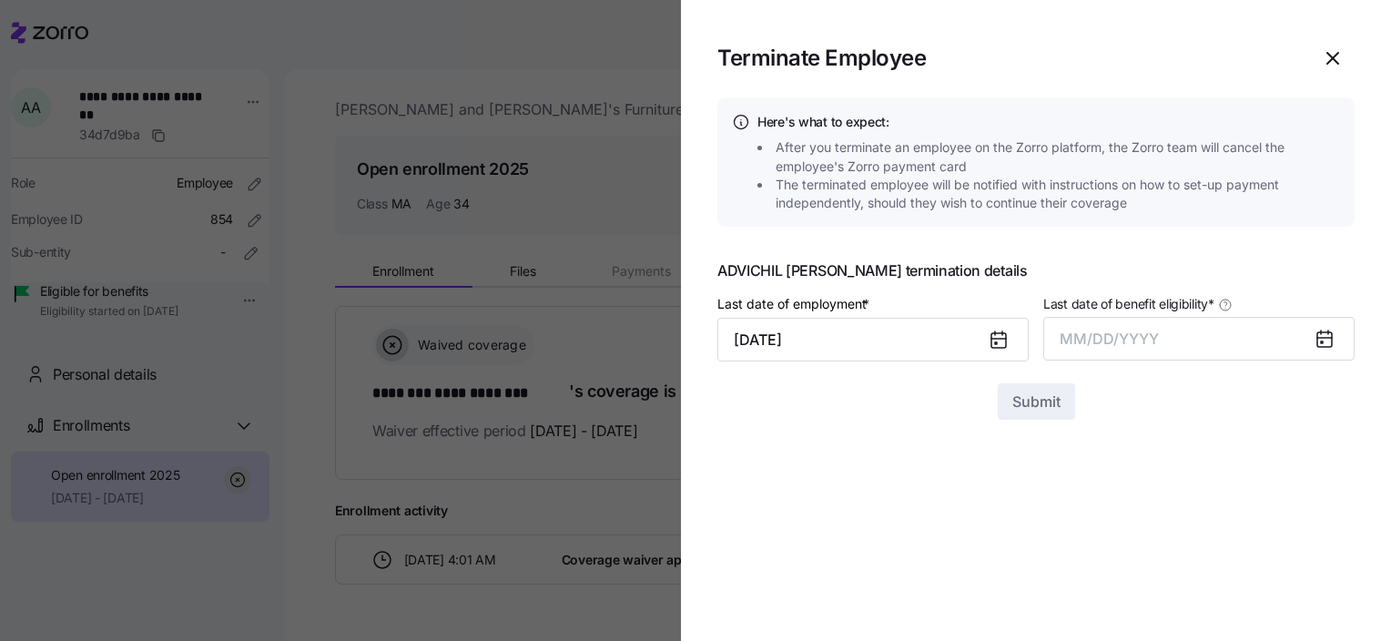
click at [1329, 339] on icon at bounding box center [1324, 339] width 15 height 15
click at [1112, 332] on span "MM/DD/YYYY" at bounding box center [1109, 339] width 99 height 18
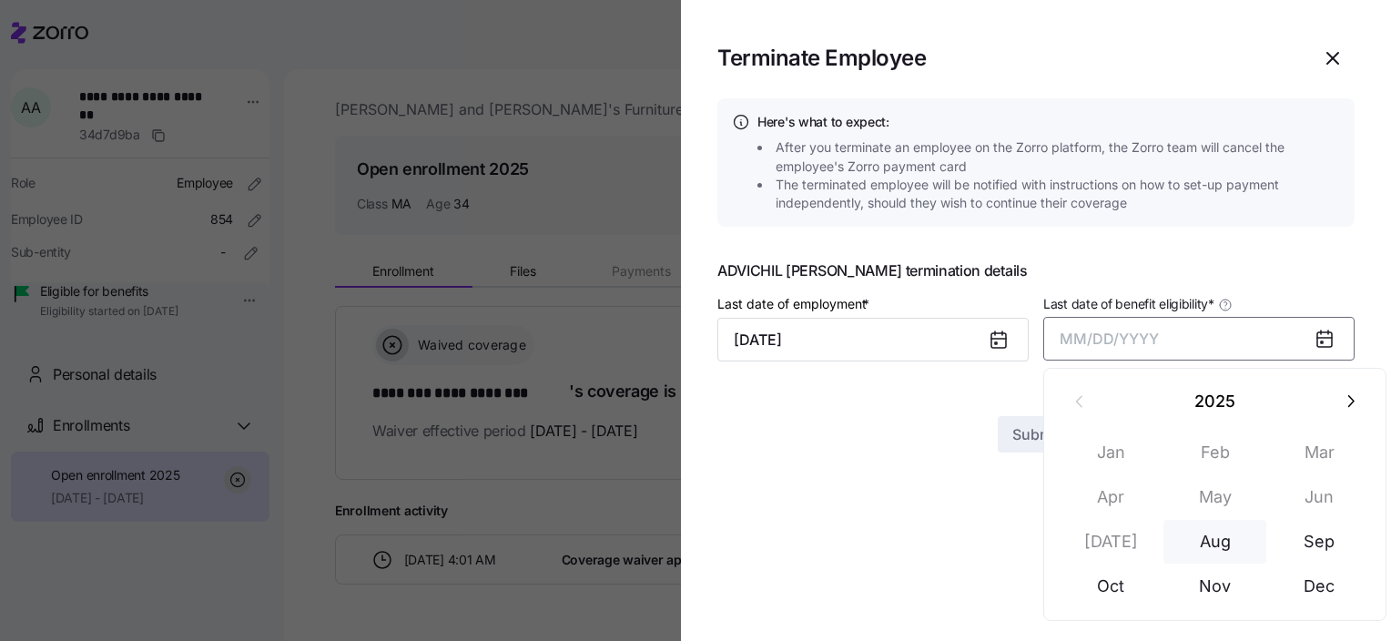
click at [1225, 543] on button "Aug" at bounding box center [1215, 542] width 104 height 44
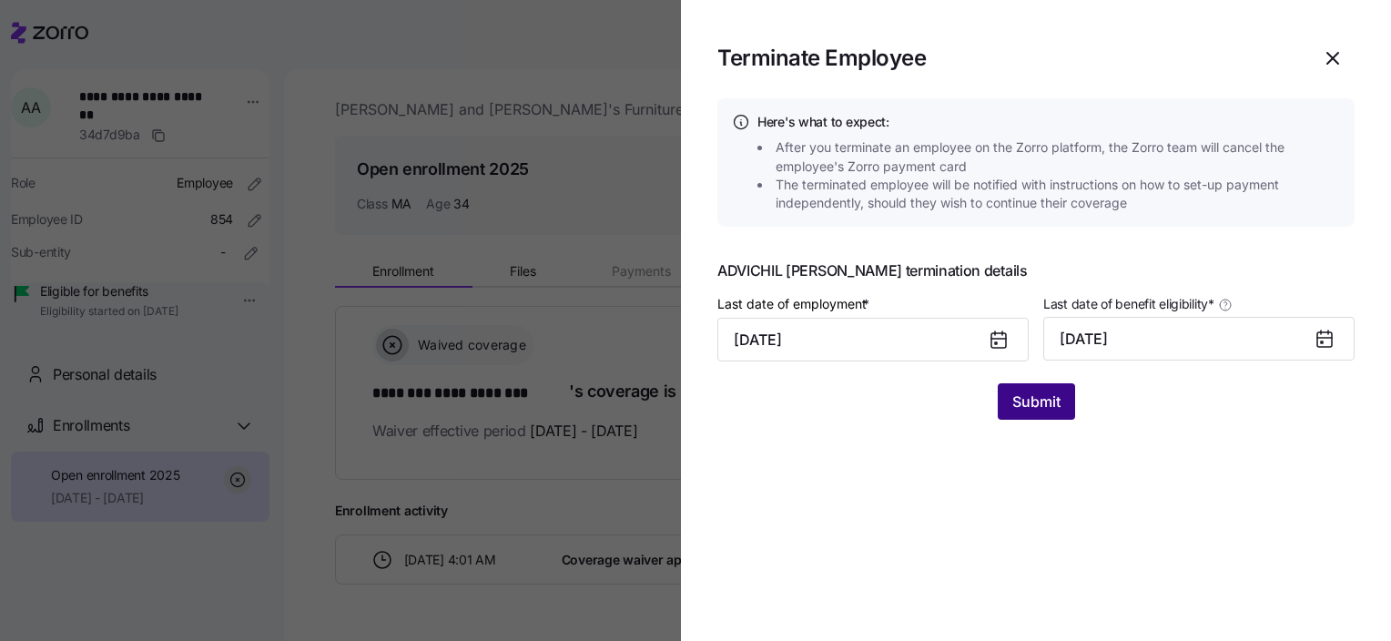
click at [1044, 406] on span "Submit" at bounding box center [1036, 402] width 48 height 22
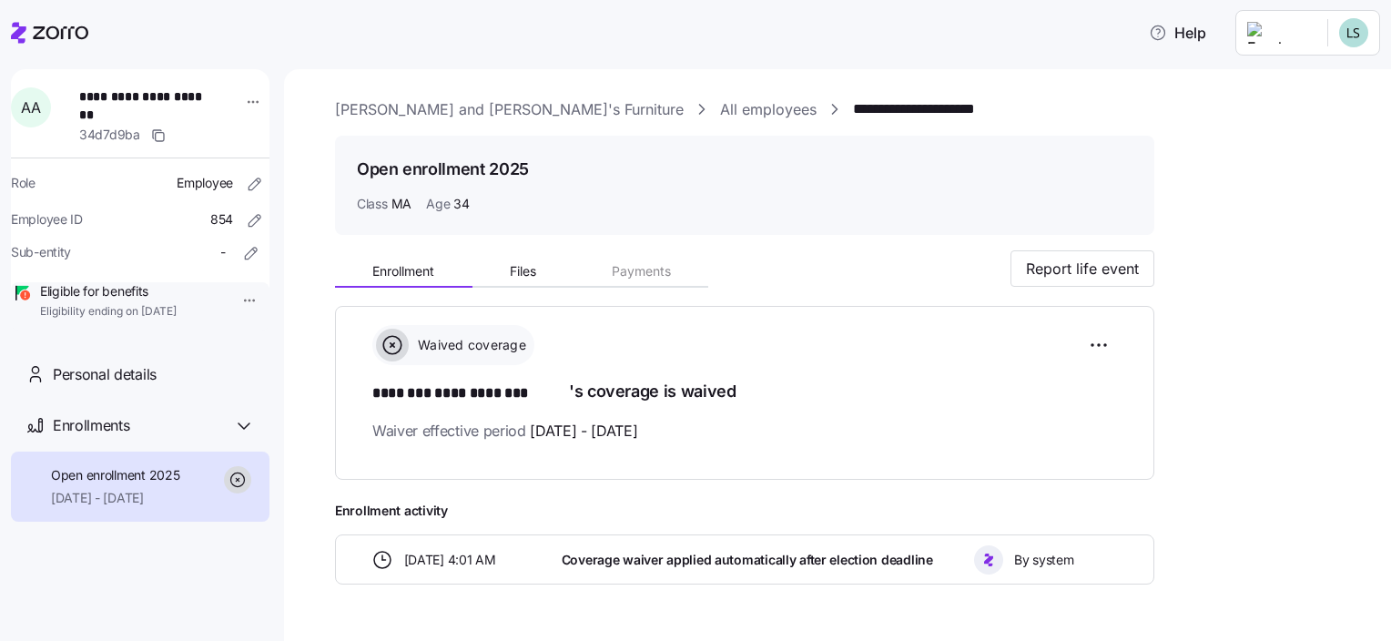
drag, startPoint x: 363, startPoint y: 104, endPoint x: 559, endPoint y: 100, distance: 195.8
click at [363, 104] on link "[PERSON_NAME] and [PERSON_NAME]'s Furniture" at bounding box center [509, 109] width 349 height 23
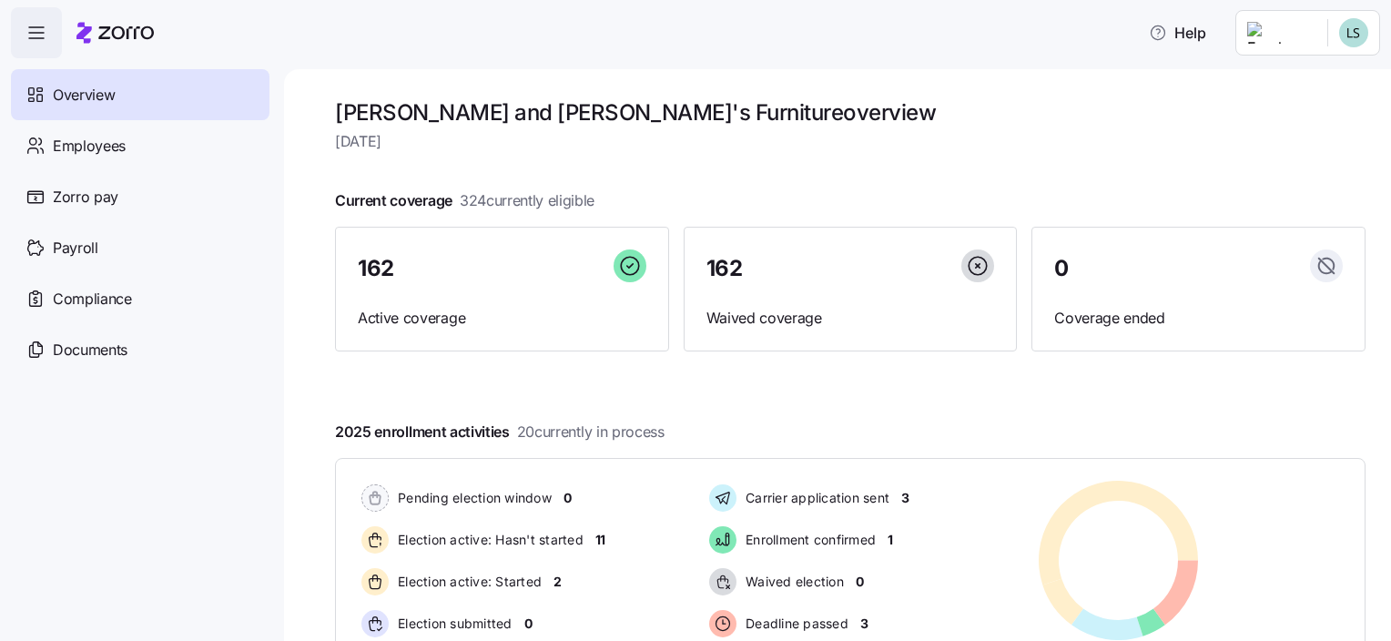
click at [1227, 171] on div at bounding box center [850, 171] width 1030 height 29
click at [82, 150] on span "Employees" at bounding box center [89, 146] width 73 height 23
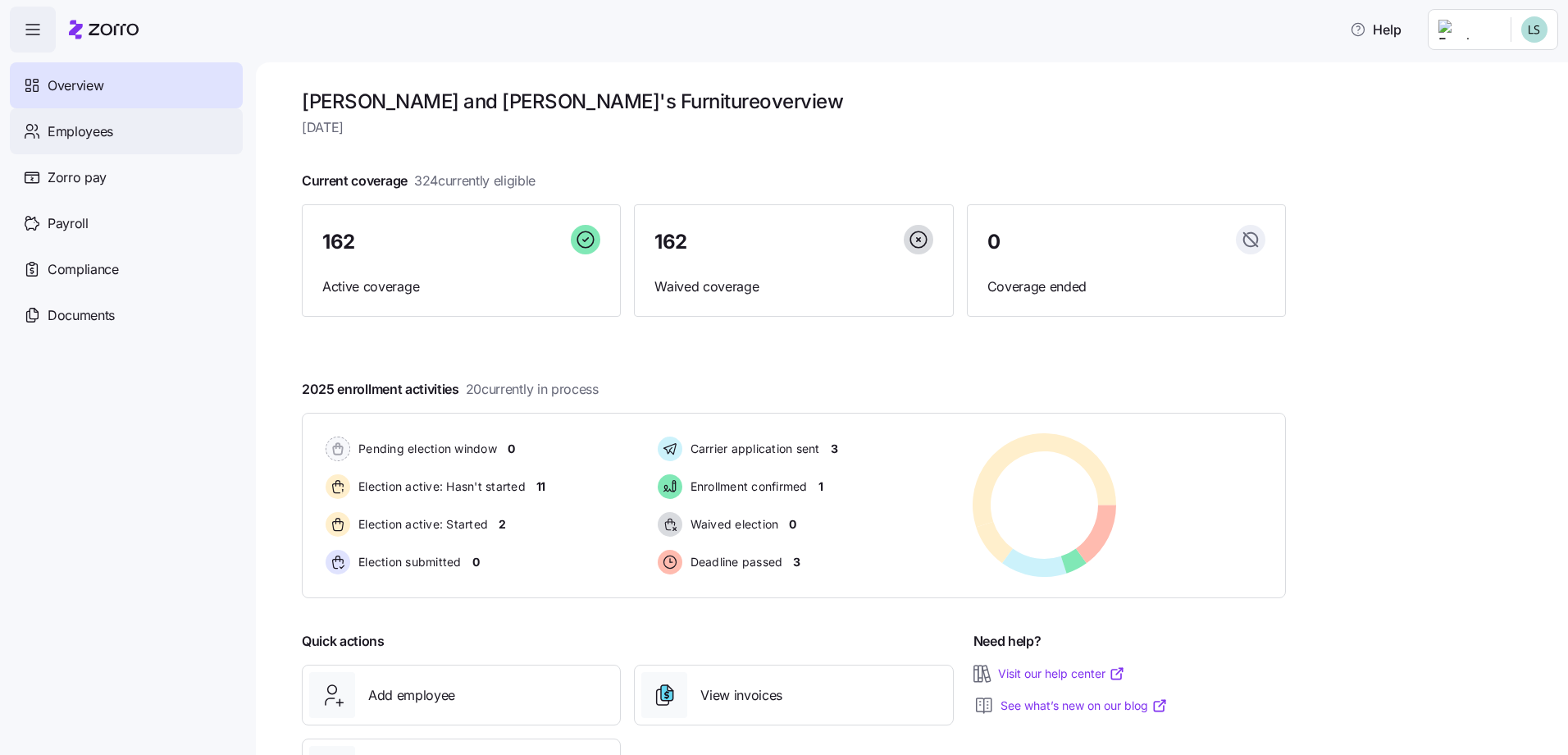
click at [96, 142] on div "Employees" at bounding box center [126, 131] width 233 height 46
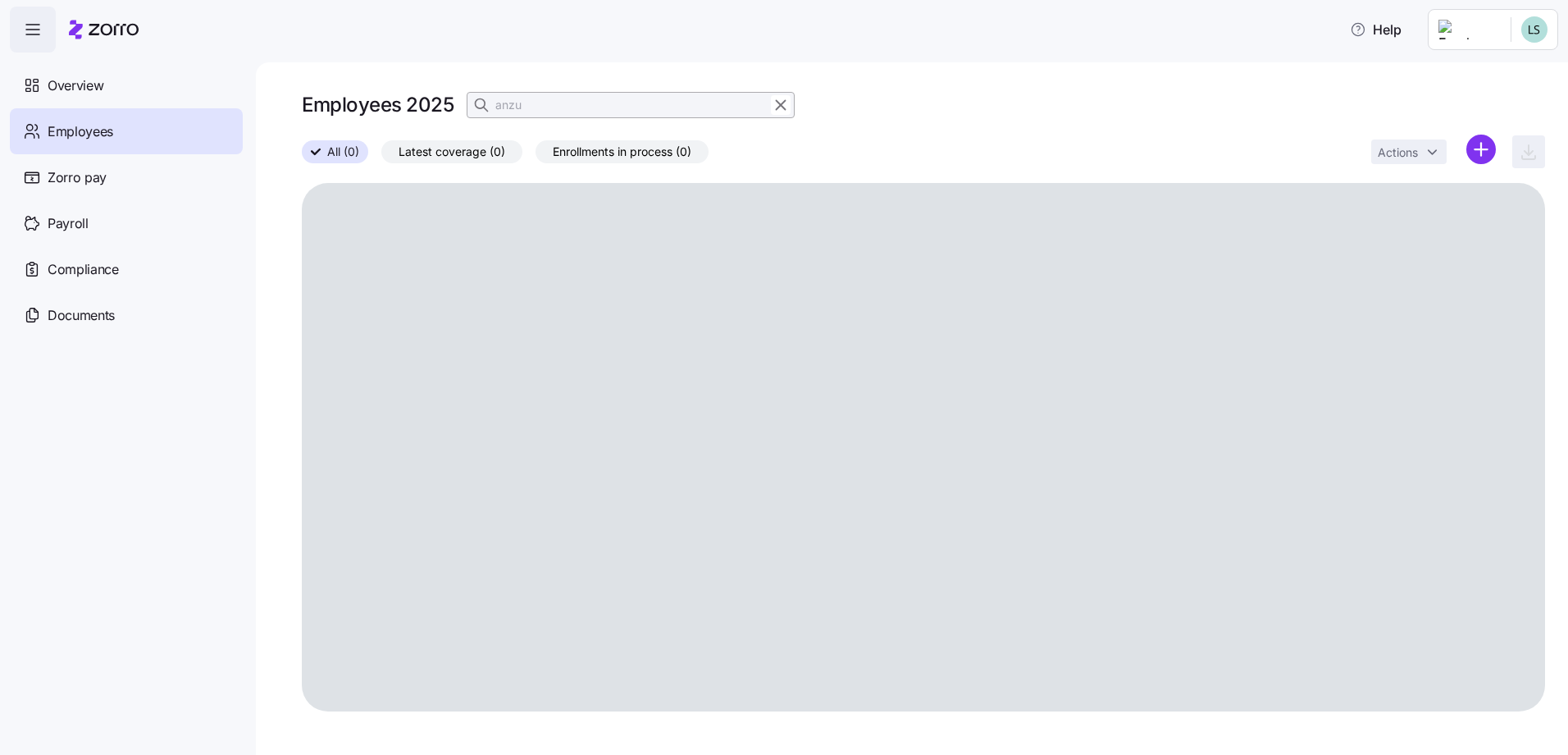
click at [541, 104] on input "anzu" at bounding box center [630, 105] width 328 height 26
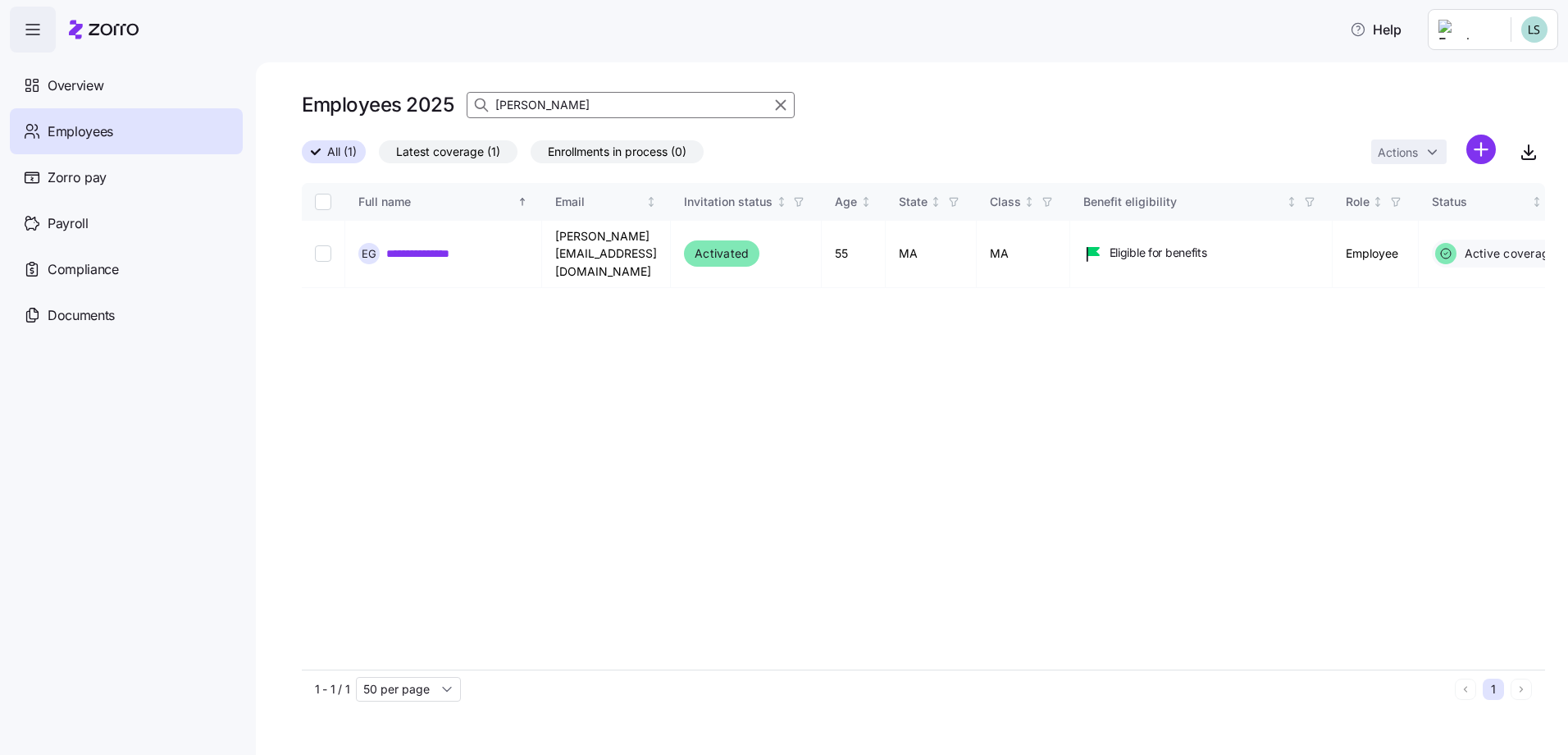
click at [537, 105] on input "gibau" at bounding box center [630, 105] width 328 height 26
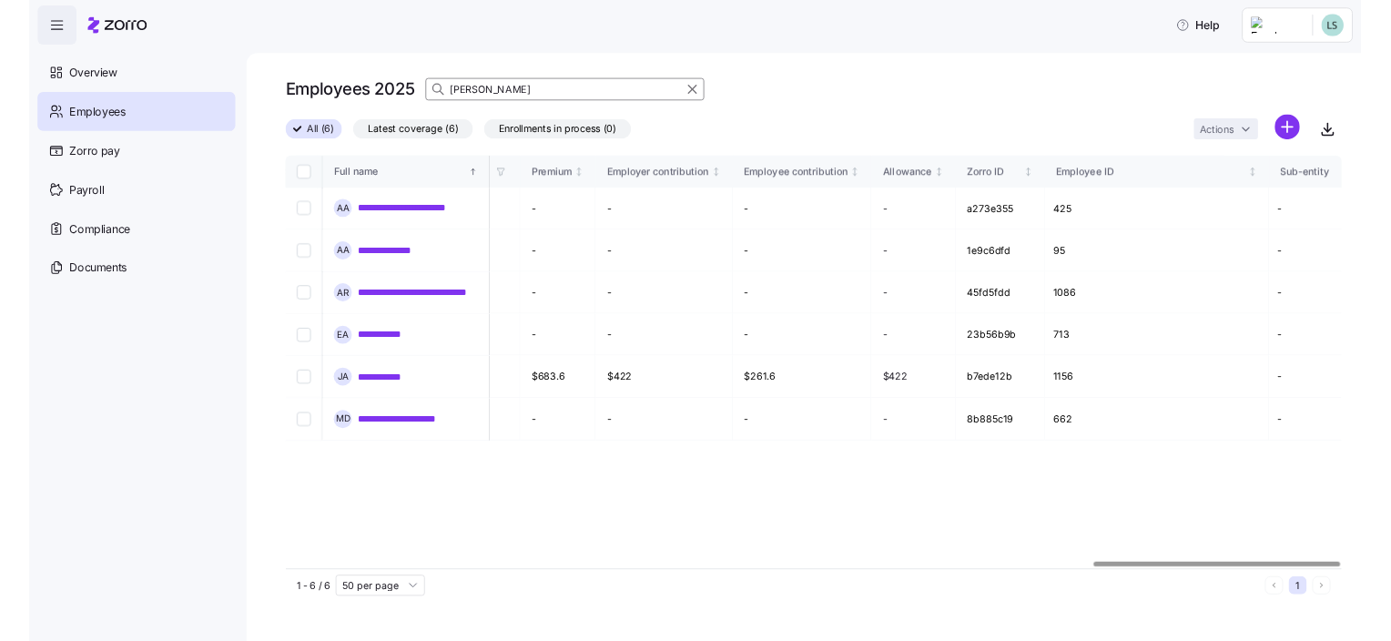
scroll to position [0, 4513]
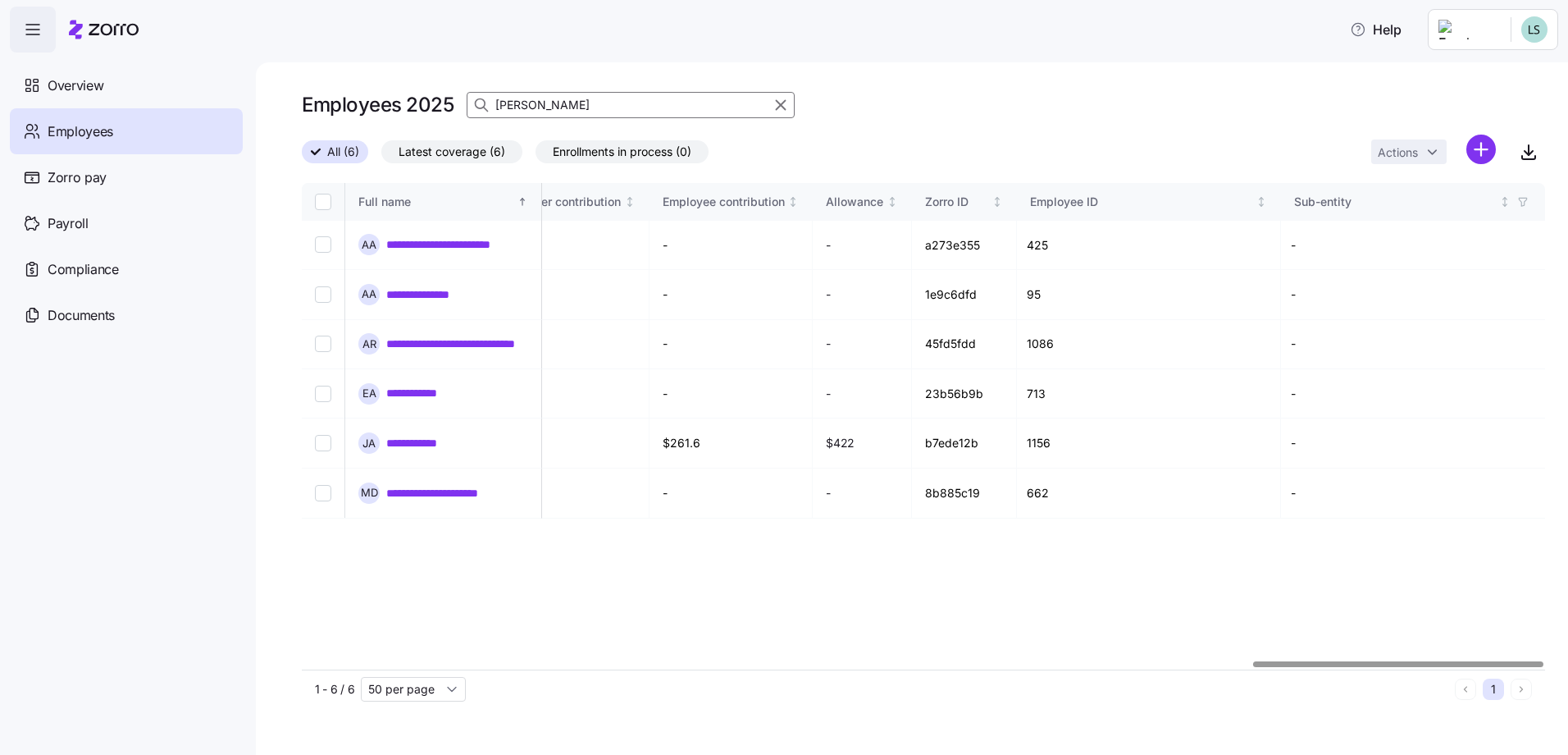
click at [1543, 661] on div at bounding box center [1398, 664] width 290 height 5
type input "andrade"
click at [414, 434] on link "**********" at bounding box center [424, 442] width 76 height 16
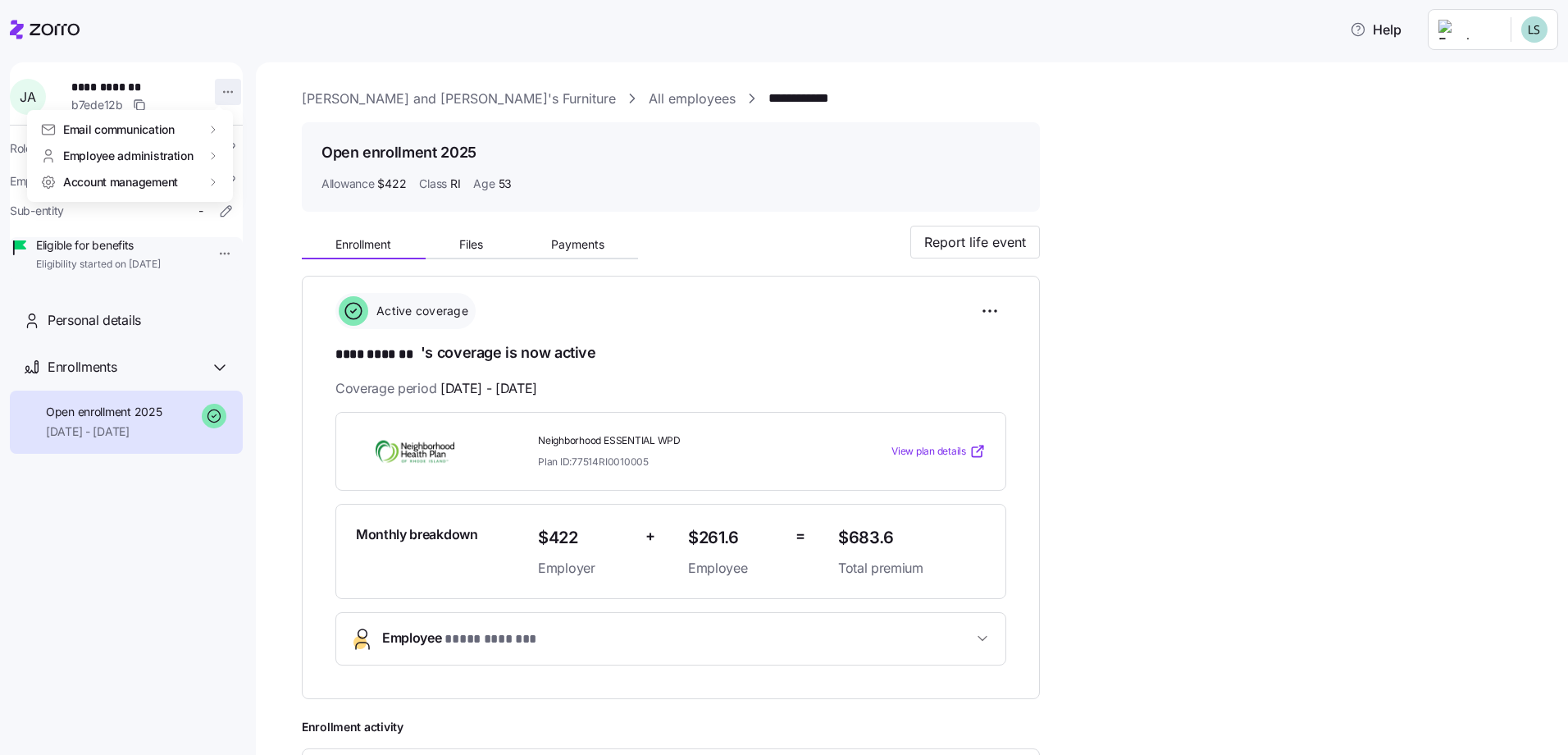
click at [228, 91] on html "**********" at bounding box center [784, 372] width 1568 height 745
click at [278, 159] on div "Terminate employee" at bounding box center [293, 157] width 109 height 18
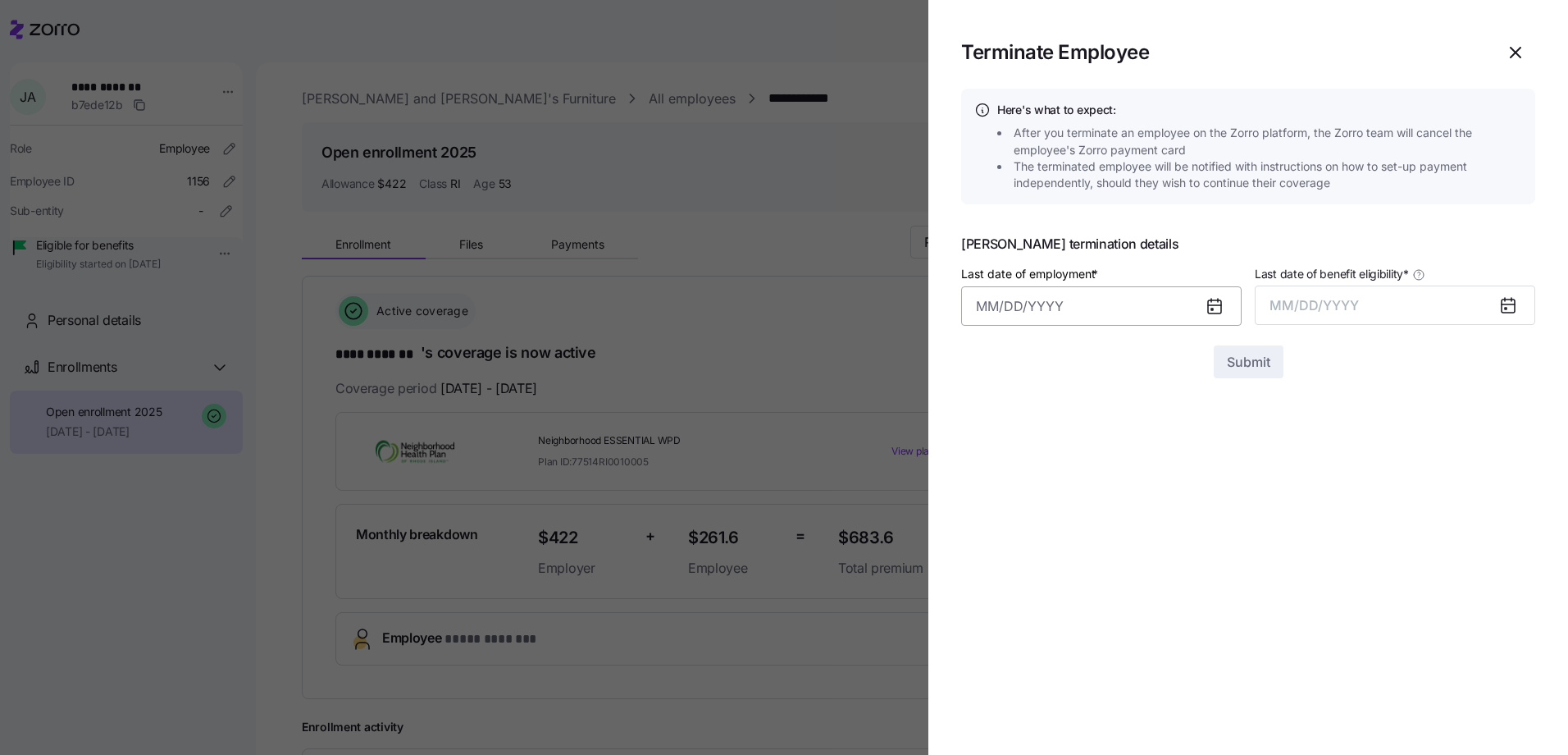
click at [972, 308] on input "Last date of employment *" at bounding box center [1101, 306] width 280 height 40
click at [1201, 534] on button "16" at bounding box center [1196, 522] width 40 height 40
type input "August 16, 2025"
click at [1509, 313] on icon at bounding box center [1508, 305] width 14 height 14
click at [1400, 313] on button "MM/DD/YYYY" at bounding box center [1394, 305] width 280 height 40
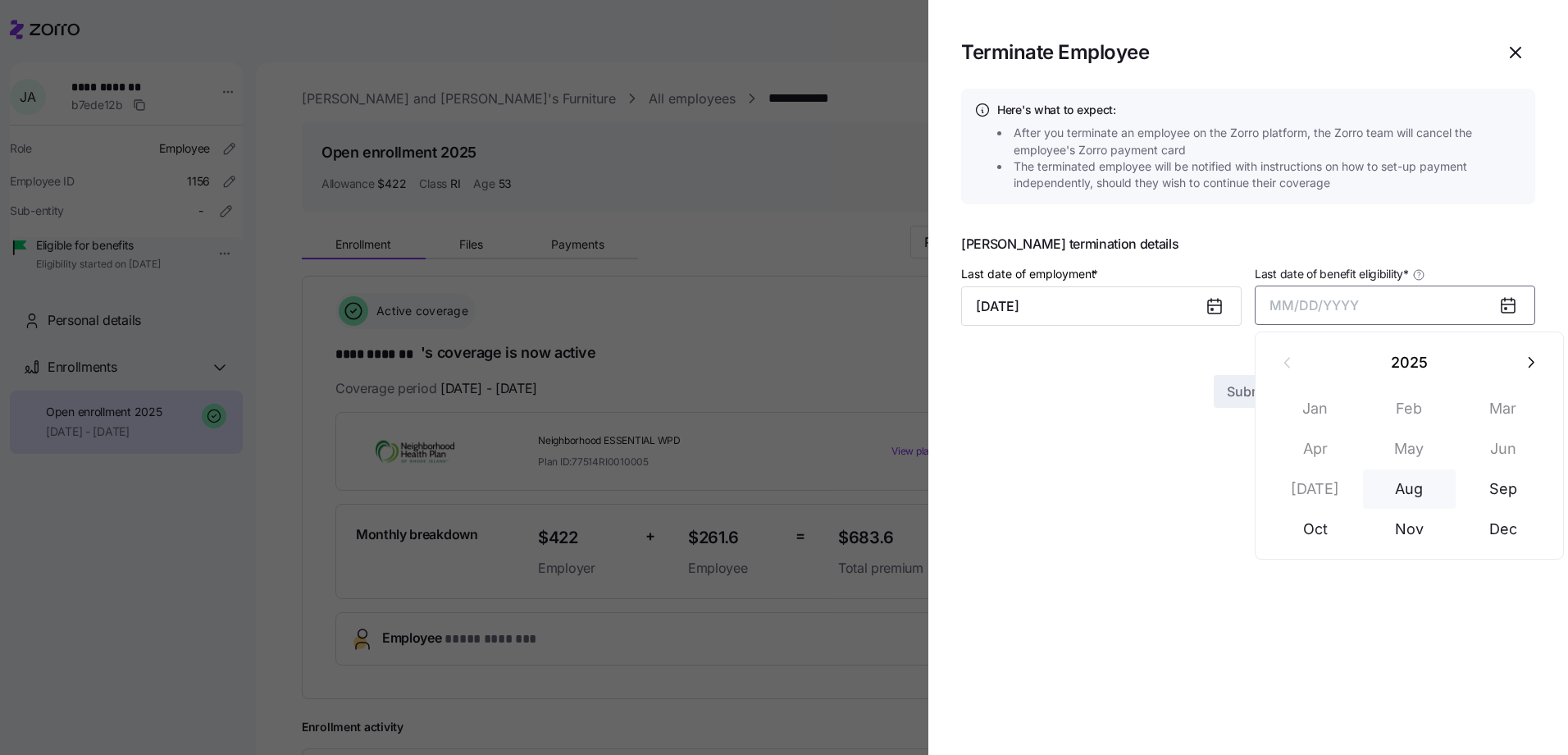
click at [1403, 492] on button "Aug" at bounding box center [1409, 489] width 94 height 40
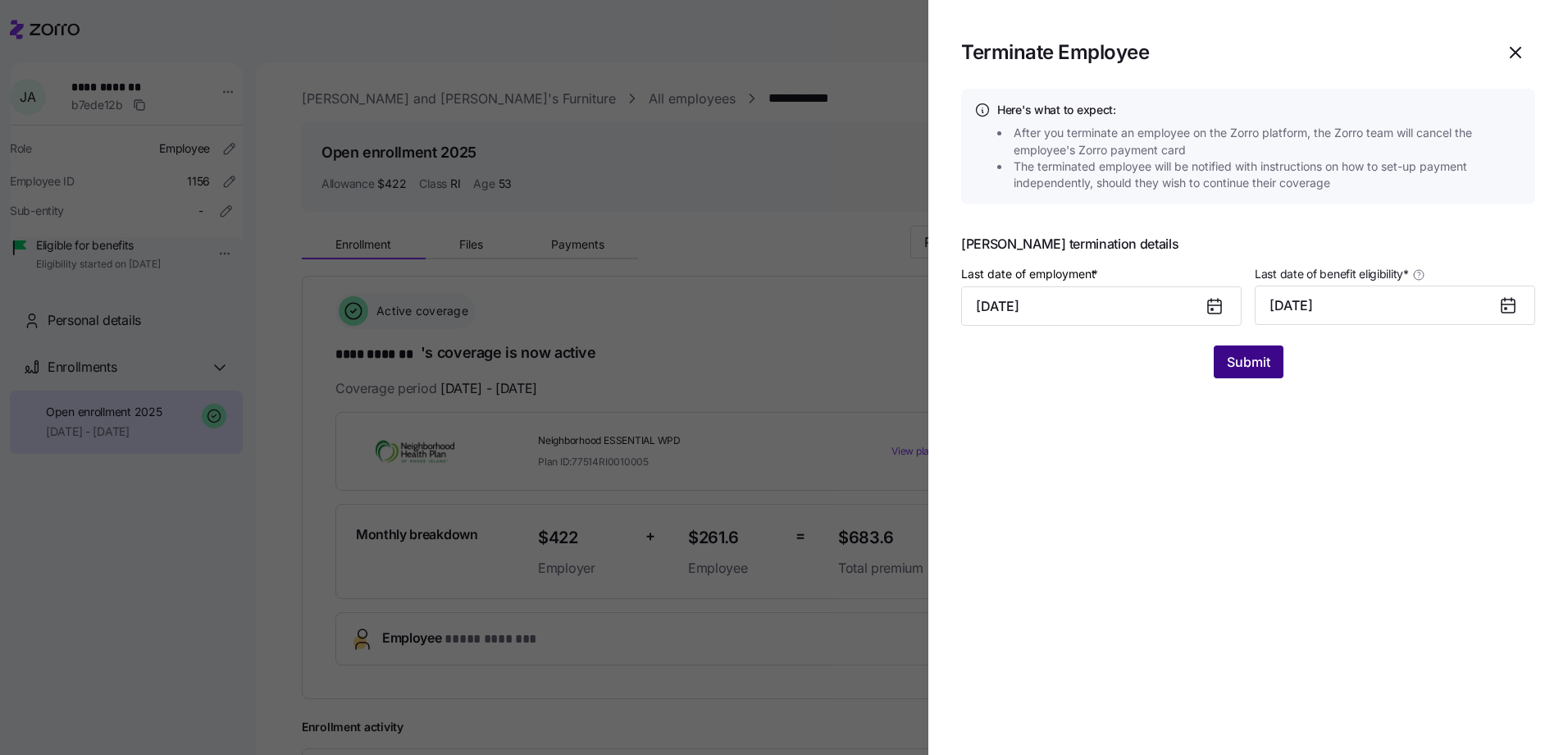
click at [1257, 358] on span "Submit" at bounding box center [1248, 362] width 43 height 20
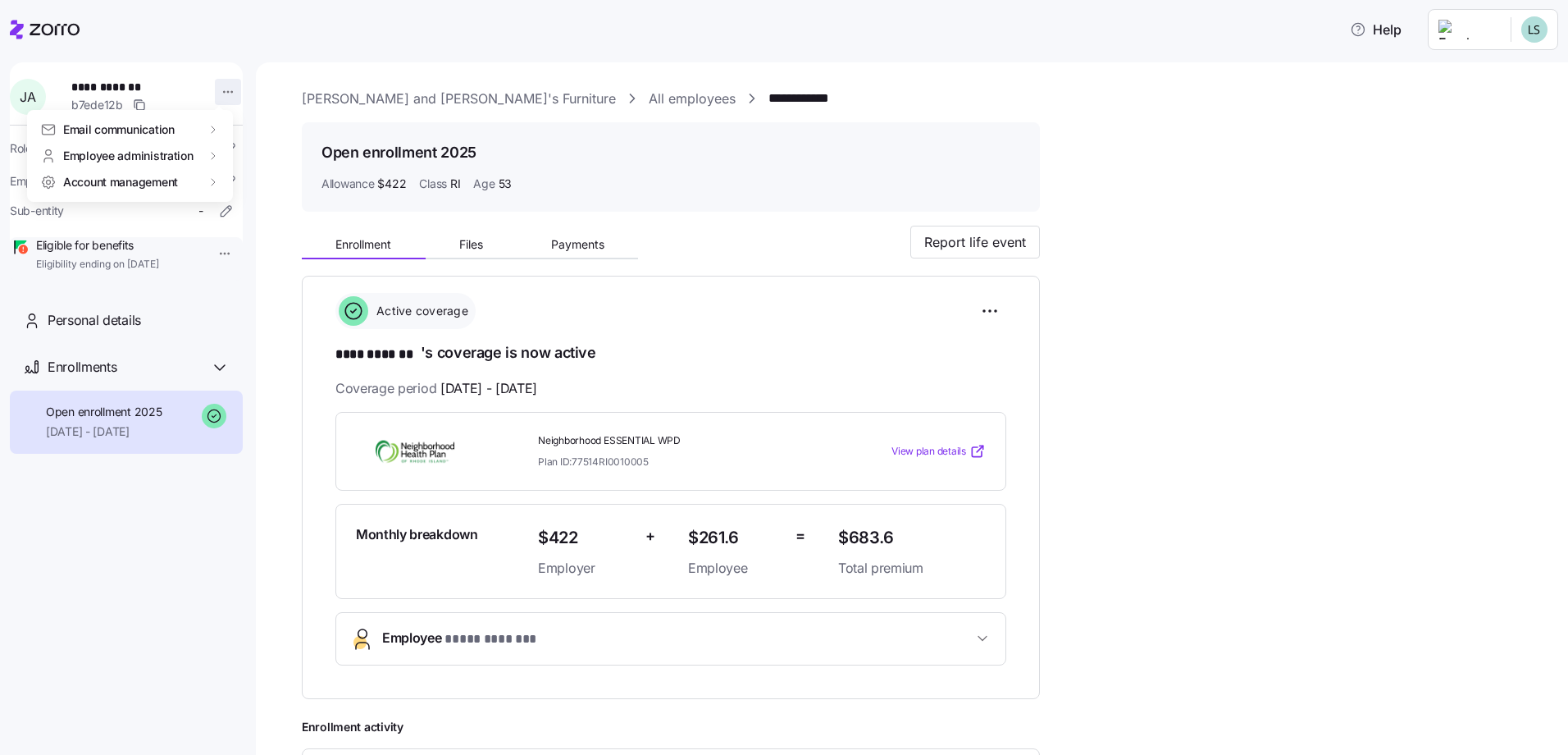
click at [216, 98] on html "**********" at bounding box center [784, 372] width 1568 height 745
click at [311, 163] on html "**********" at bounding box center [784, 372] width 1568 height 745
click at [221, 91] on html "**********" at bounding box center [784, 372] width 1568 height 745
click at [263, 152] on div "Terminate employee" at bounding box center [293, 157] width 109 height 18
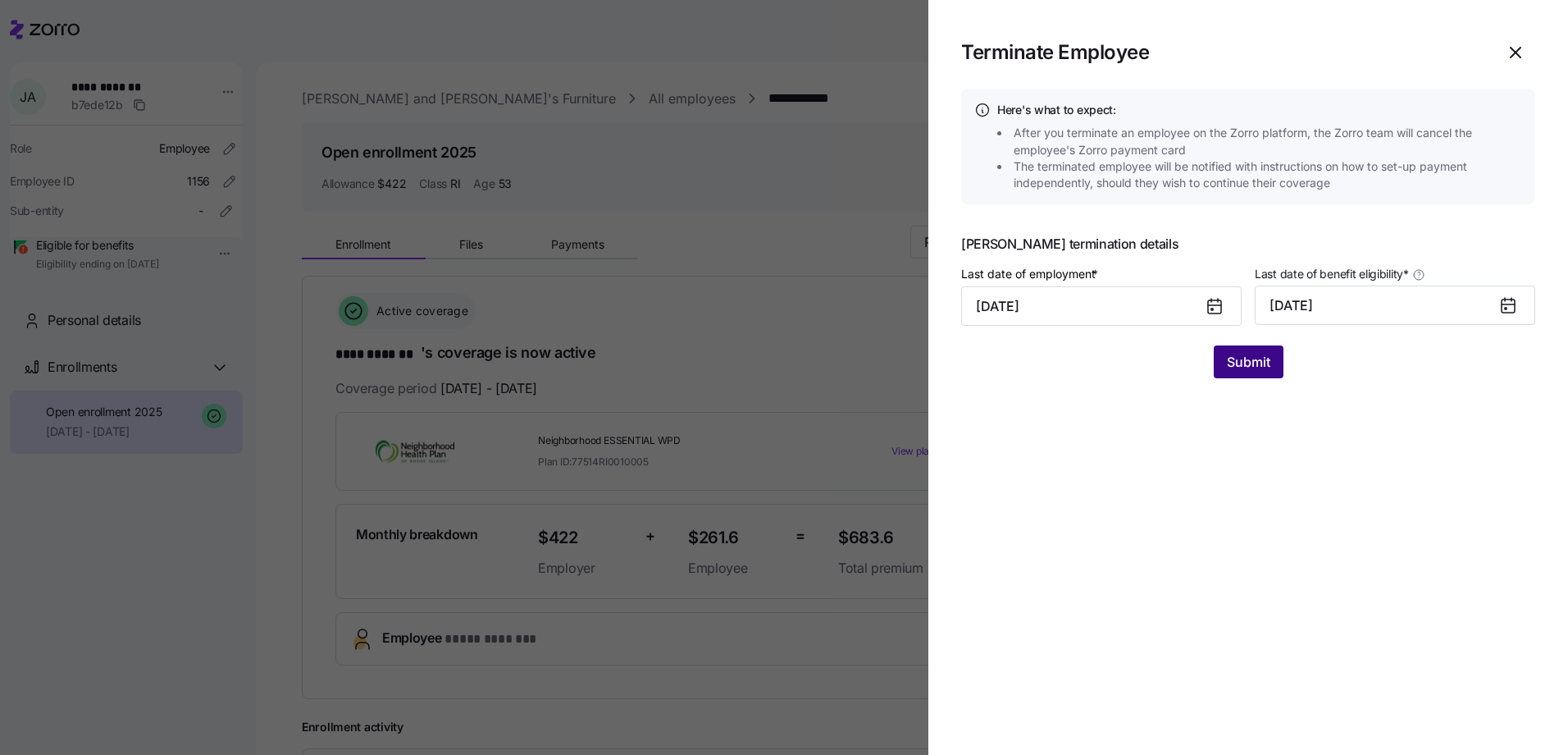
click at [1266, 377] on button "Submit" at bounding box center [1247, 361] width 69 height 32
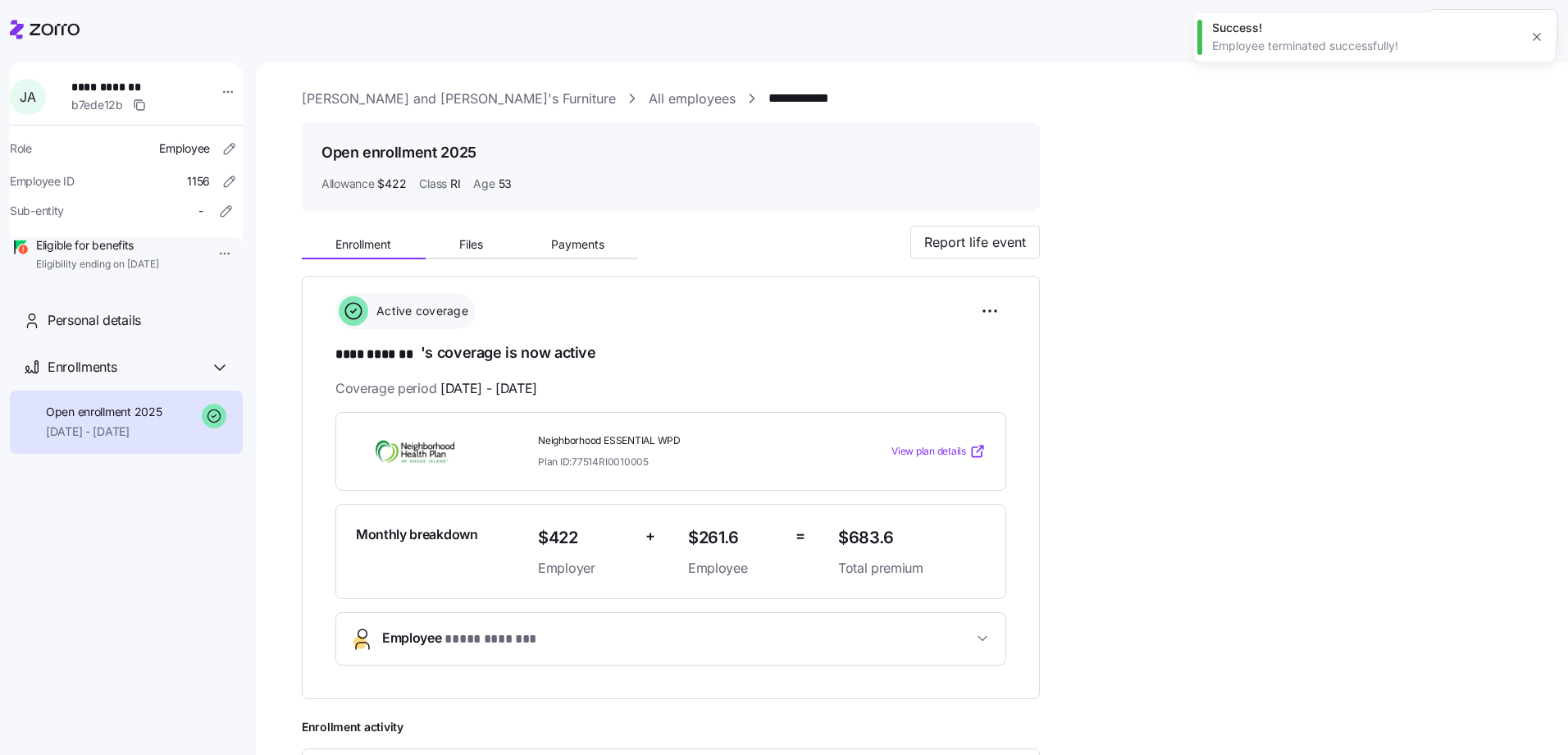
click at [1539, 37] on icon "button" at bounding box center [1536, 37] width 14 height 14
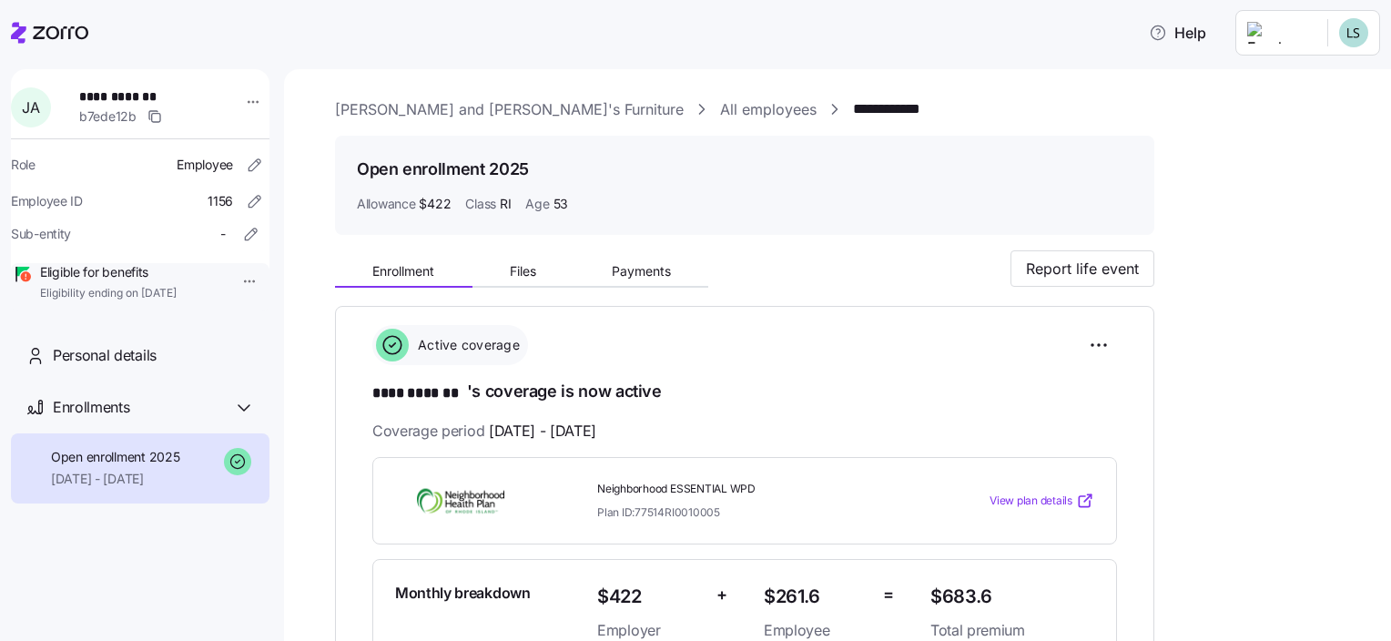
drag, startPoint x: 84, startPoint y: 29, endPoint x: 98, endPoint y: 27, distance: 14.7
click at [86, 29] on icon at bounding box center [49, 33] width 77 height 22
